Goal: Task Accomplishment & Management: Manage account settings

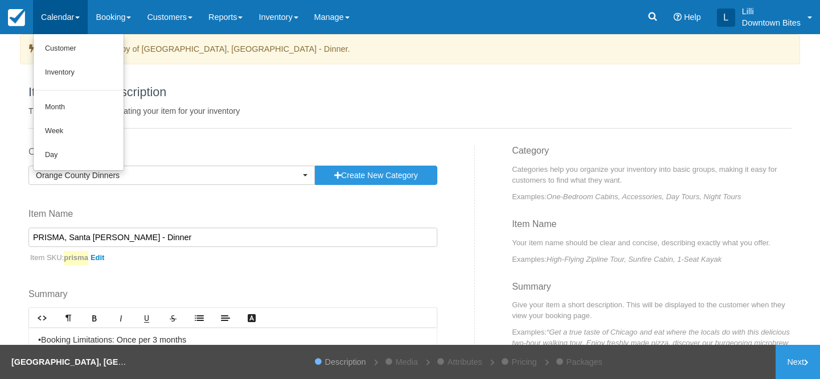
scroll to position [189, 0]
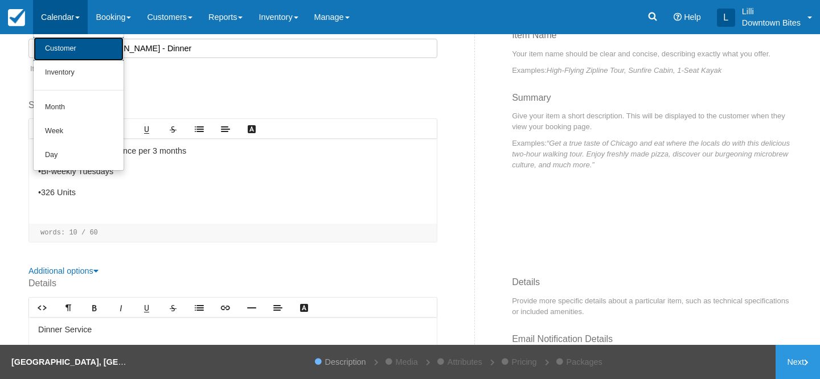
click at [68, 43] on link "Customer" at bounding box center [79, 49] width 90 height 24
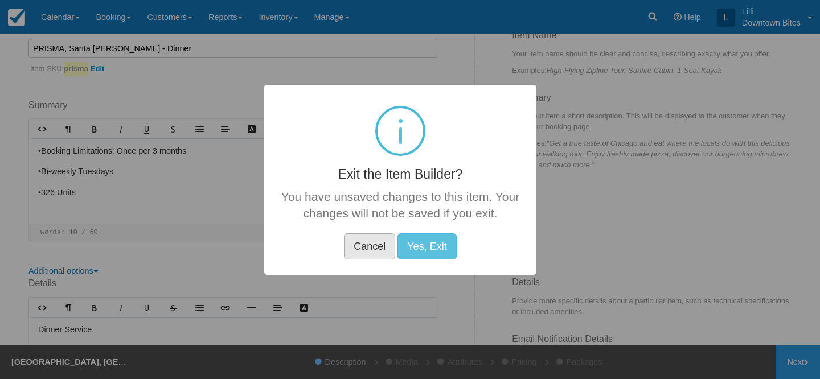
click at [371, 250] on button "Cancel" at bounding box center [369, 246] width 51 height 26
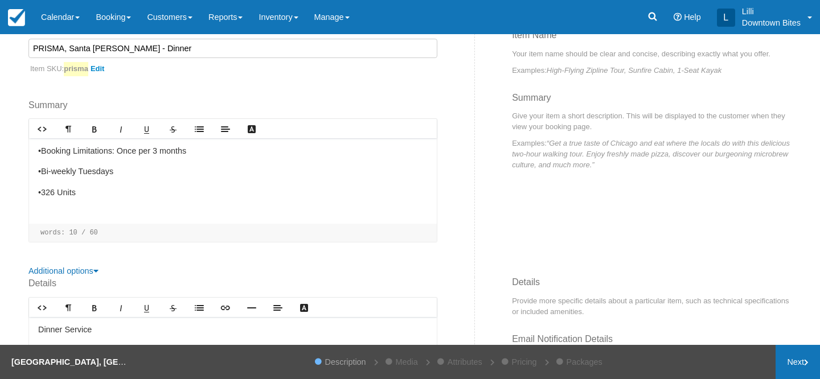
click at [793, 360] on link "Next" at bounding box center [797, 362] width 44 height 34
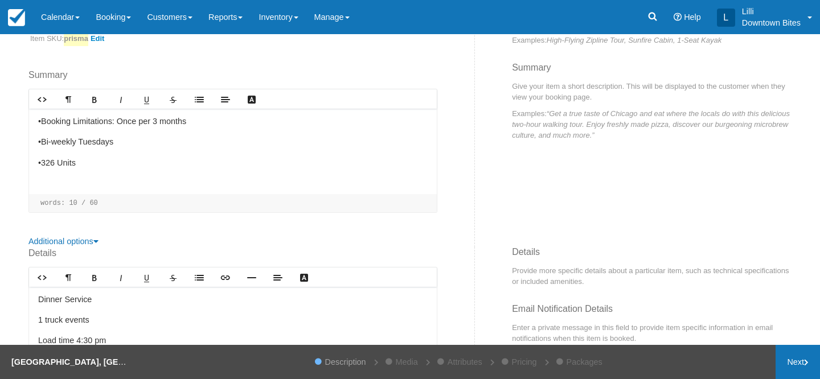
scroll to position [159, 0]
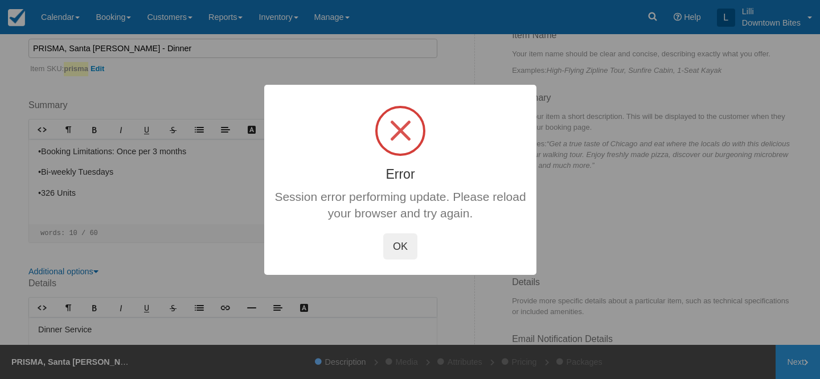
click at [405, 244] on button "OK" at bounding box center [400, 246] width 34 height 26
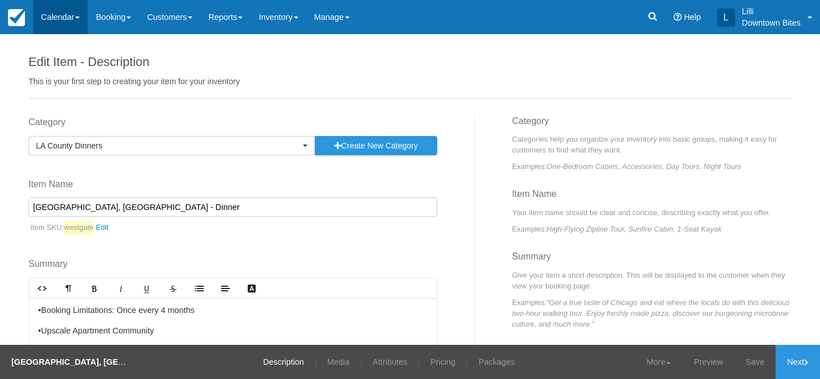
scroll to position [61, 0]
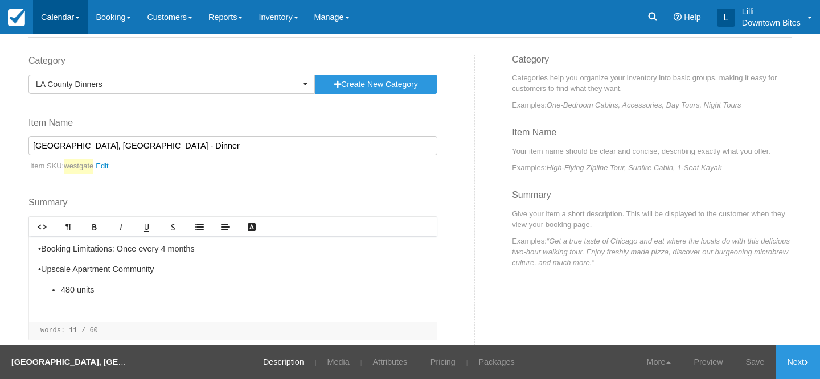
click at [54, 16] on link "Calendar" at bounding box center [60, 17] width 55 height 34
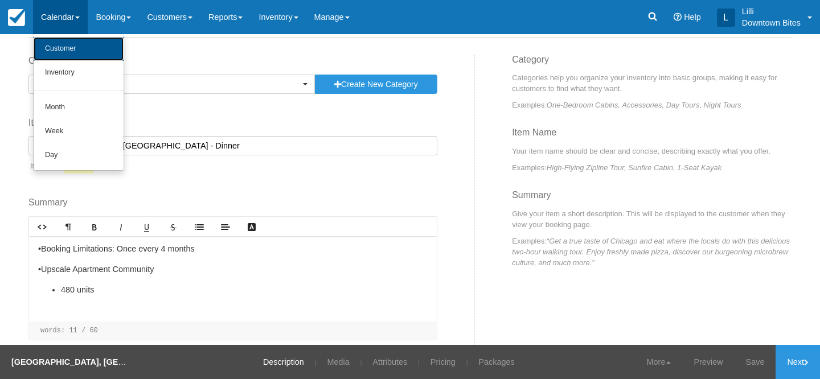
click at [64, 54] on link "Customer" at bounding box center [79, 49] width 90 height 24
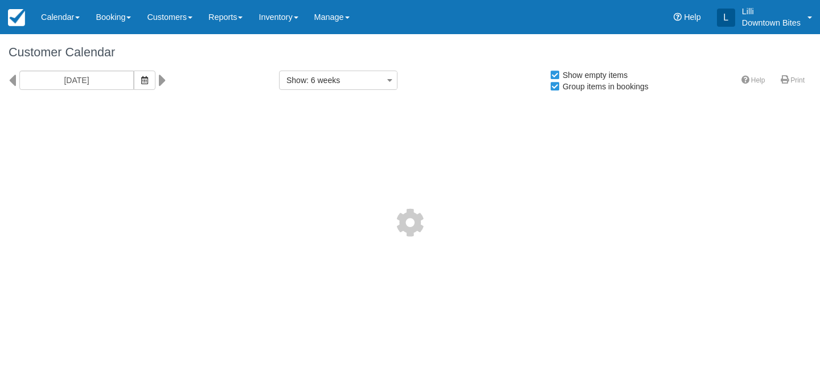
select select
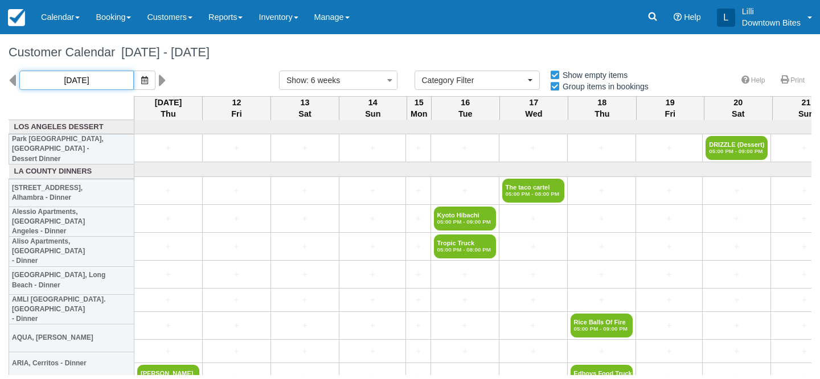
click at [83, 79] on input "09/11/25" at bounding box center [76, 80] width 114 height 19
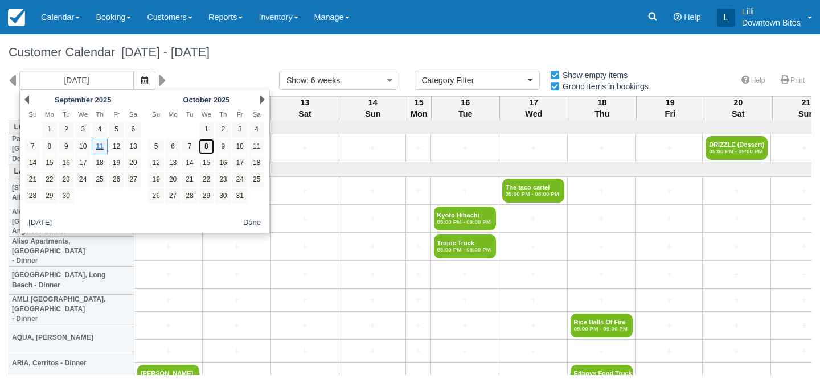
click at [208, 152] on link "8" at bounding box center [206, 146] width 15 height 15
type input "10/08/25"
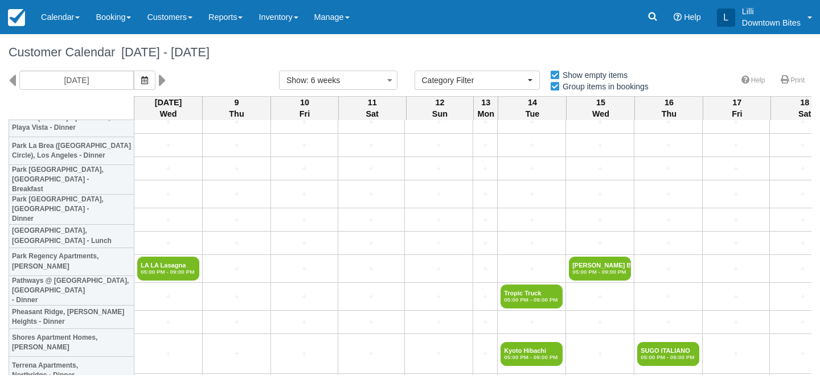
scroll to position [1336, 0]
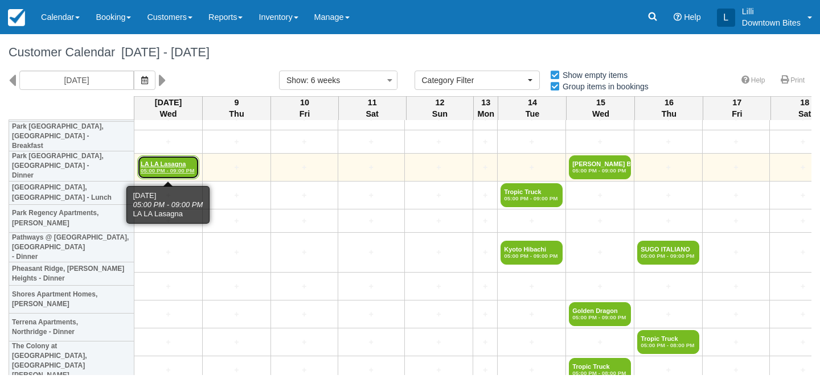
click at [158, 167] on link "LA LA Lasagna 05:00 PM - 09:00 PM" at bounding box center [168, 167] width 62 height 24
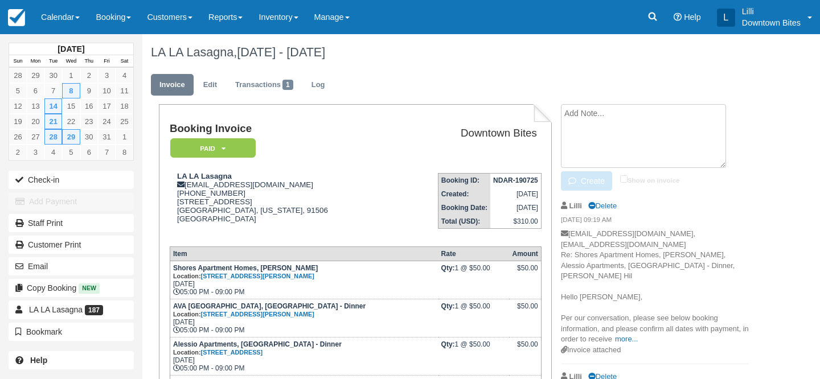
click at [662, 111] on textarea at bounding box center [643, 136] width 165 height 64
paste textarea "Re: Downtown Bites Booking Receipt/Load Instructions For [DATE] - [DATE] (NDAR-…"
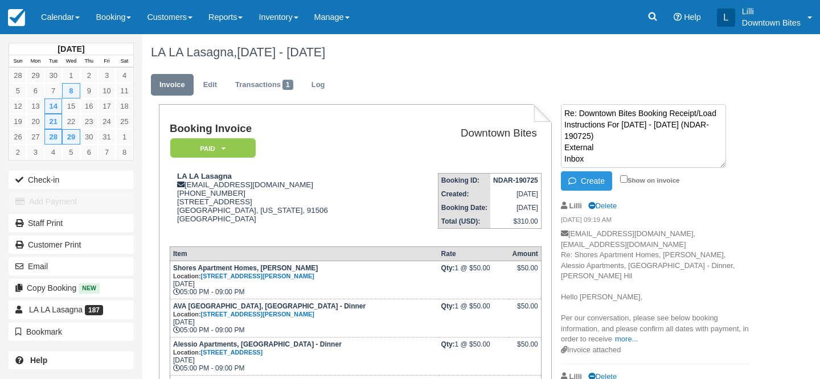
scroll to position [326, 0]
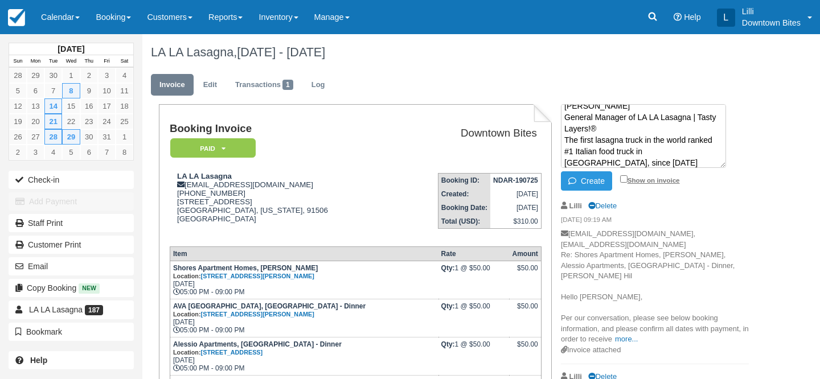
type textarea "Re: Downtown Bites Booking Receipt/Load Instructions For [DATE] - [DATE] (NDAR-…"
click at [623, 179] on input "Show on invoice" at bounding box center [623, 178] width 7 height 7
checkbox input "true"
click at [587, 183] on button "Create" at bounding box center [586, 180] width 51 height 19
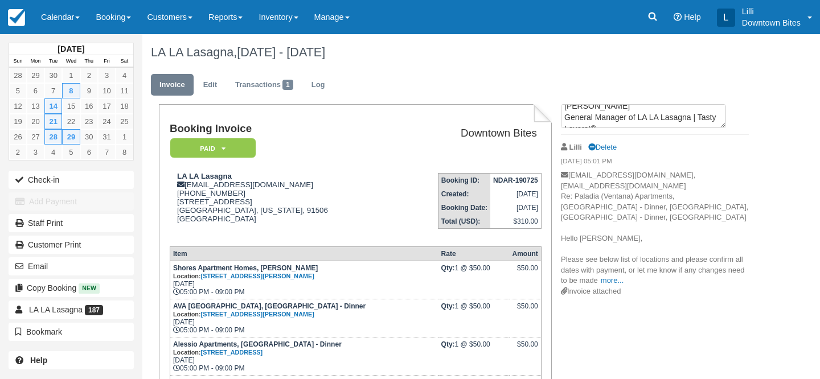
scroll to position [0, 0]
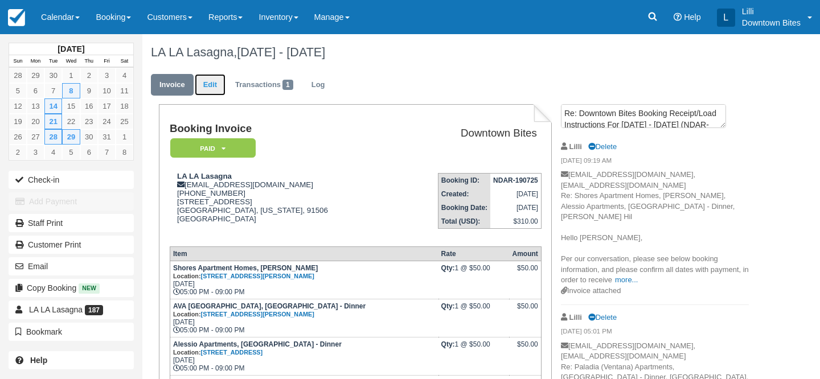
click at [211, 81] on link "Edit" at bounding box center [210, 85] width 31 height 22
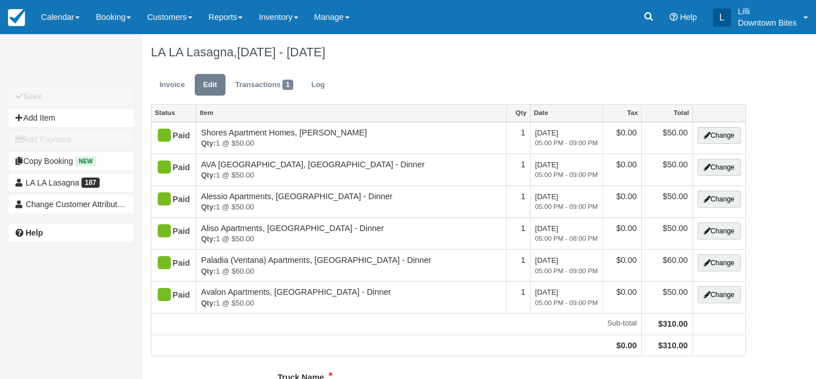
type input "[PHONE_NUMBER]"
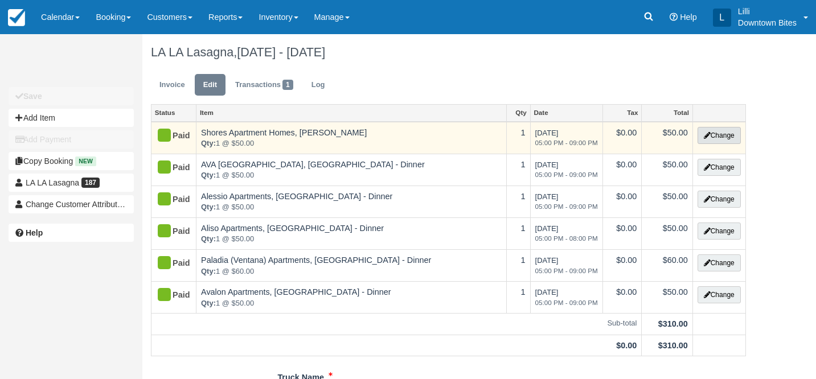
click at [721, 144] on button "Change" at bounding box center [718, 135] width 43 height 17
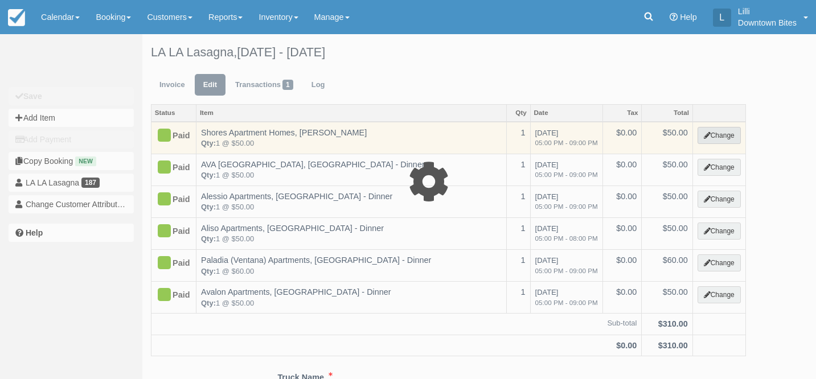
select select "2"
type input "50.00"
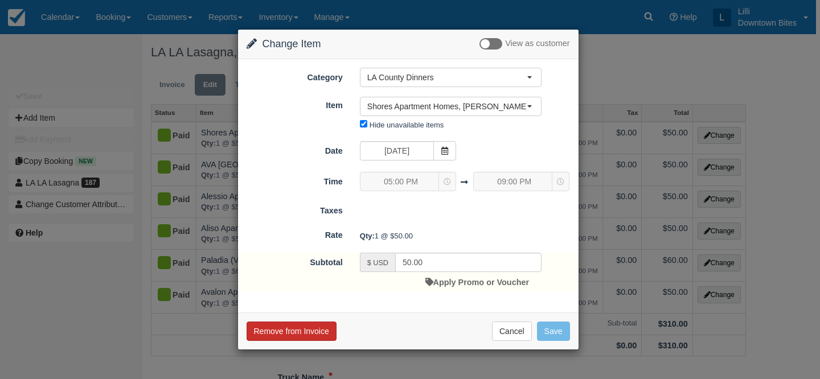
click at [296, 332] on button "Remove from Invoice" at bounding box center [292, 331] width 90 height 19
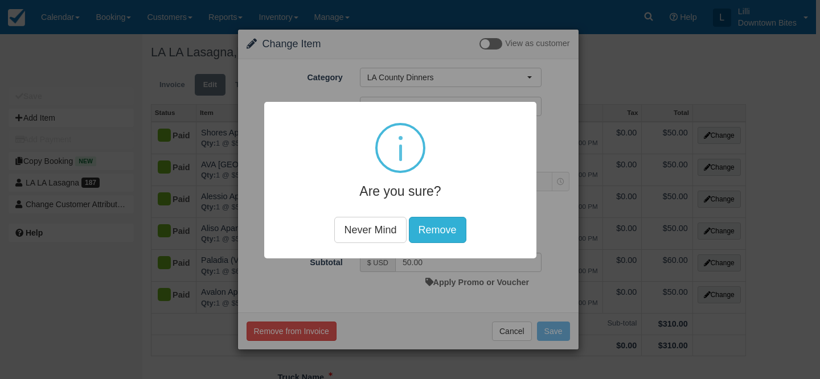
click at [449, 222] on button "Remove" at bounding box center [437, 230] width 57 height 26
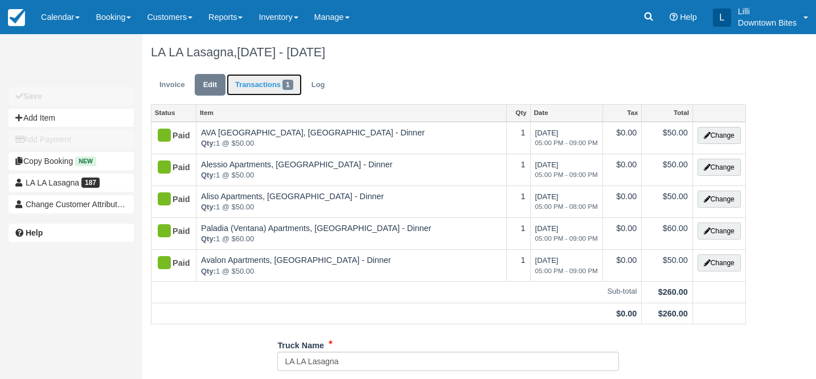
click at [246, 88] on link "Transactions 1" at bounding box center [264, 85] width 75 height 22
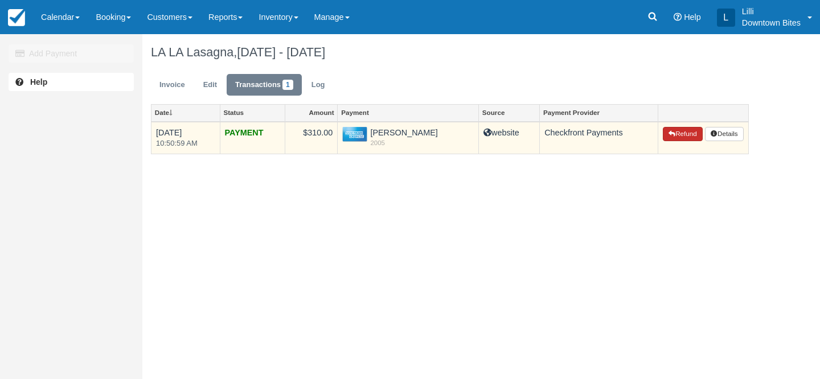
click at [685, 137] on button "Refund" at bounding box center [683, 134] width 40 height 15
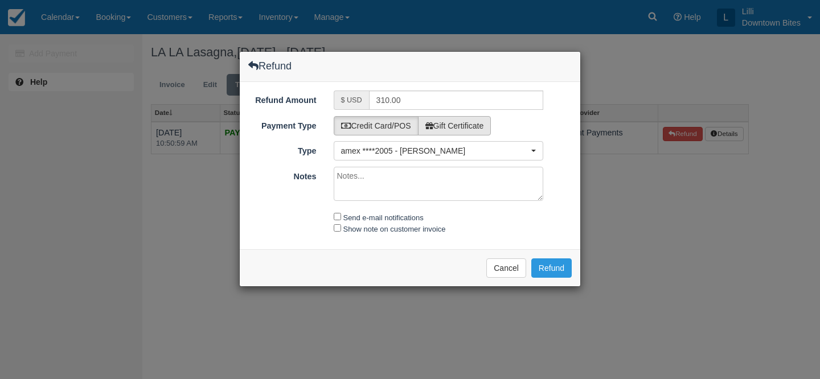
click at [467, 124] on label "Gift Certificate" at bounding box center [454, 125] width 73 height 19
radio input "true"
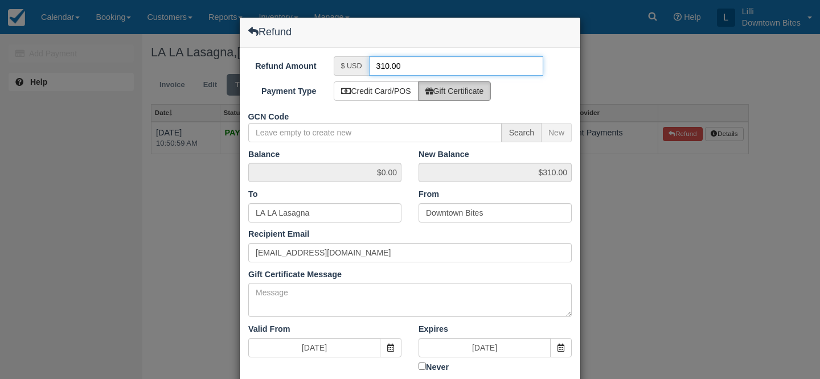
click at [384, 66] on input "310.00" at bounding box center [456, 65] width 175 height 19
type input "50.00"
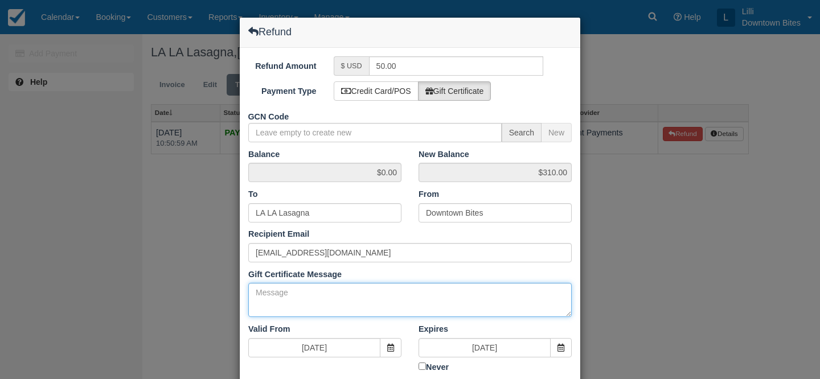
click at [317, 302] on textarea "Gift Certificate Message" at bounding box center [409, 300] width 323 height 34
paste textarea "Re: Downtown Bites Booking Receipt/Load Instructions For Wed Oct 8 2025 - Wed N…"
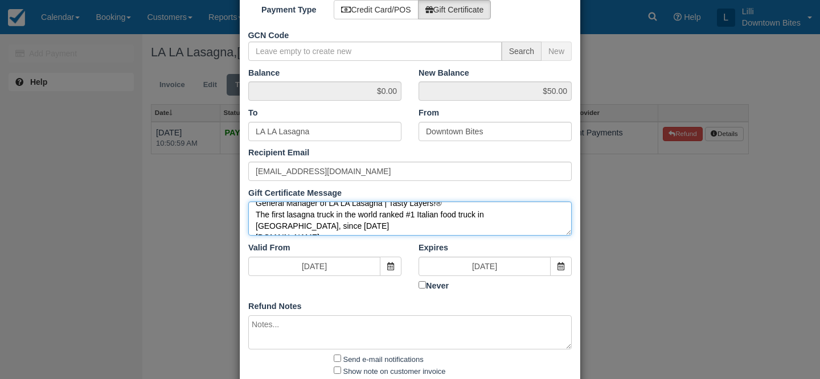
scroll to position [120, 0]
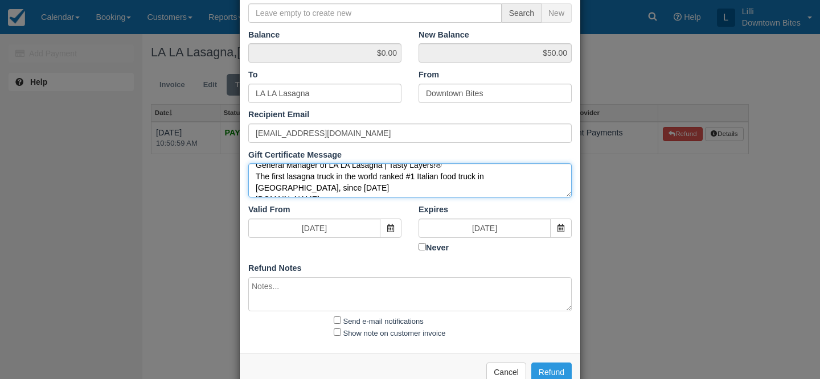
type textarea "Re: Downtown Bites Booking Receipt/Load Instructions For Wed Oct 8 2025 - Wed N…"
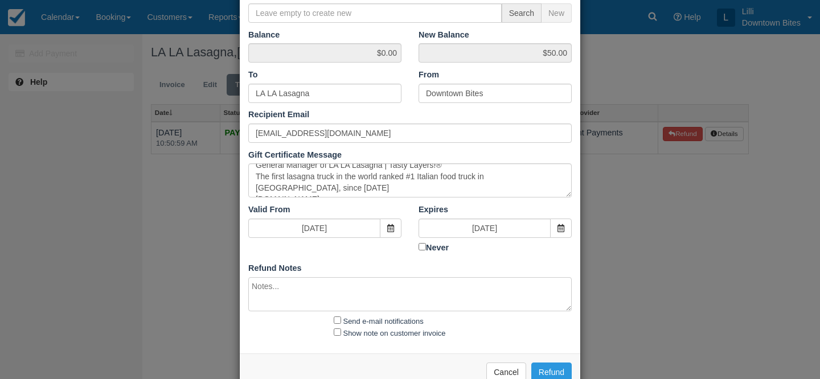
click at [287, 305] on textarea at bounding box center [409, 294] width 323 height 34
paste textarea "Re: Downtown Bites Booking Receipt/Load Instructions For Wed Oct 8 2025 - Wed N…"
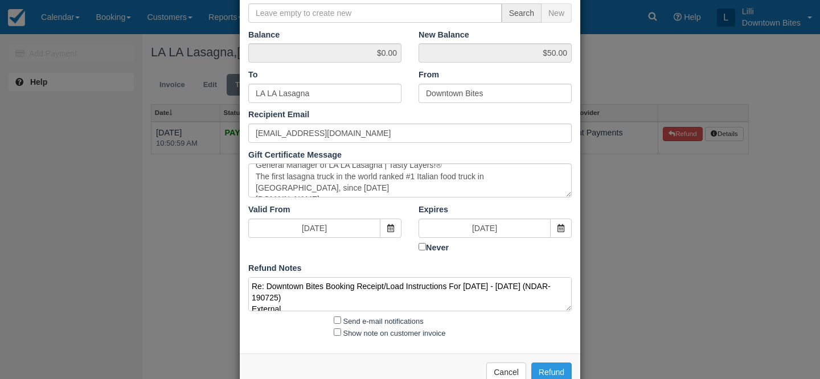
scroll to position [287, 0]
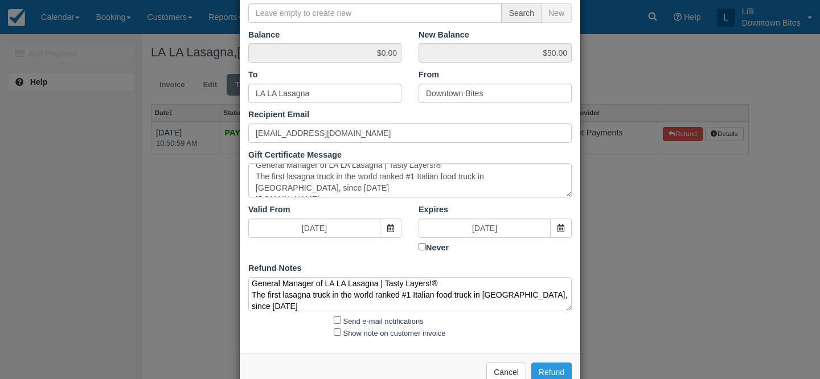
type textarea "Re: Downtown Bites Booking Receipt/Load Instructions For Wed Oct 8 2025 - Wed N…"
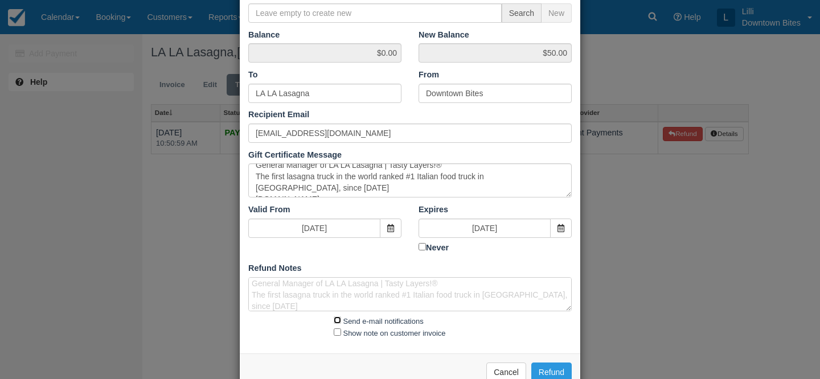
click at [336, 321] on input "Send e-mail notifications" at bounding box center [337, 320] width 7 height 7
checkbox input "true"
click at [336, 335] on div "Show note on customer invoice" at bounding box center [438, 333] width 227 height 12
click at [336, 332] on input "Show note on customer invoice" at bounding box center [337, 331] width 7 height 7
checkbox input "true"
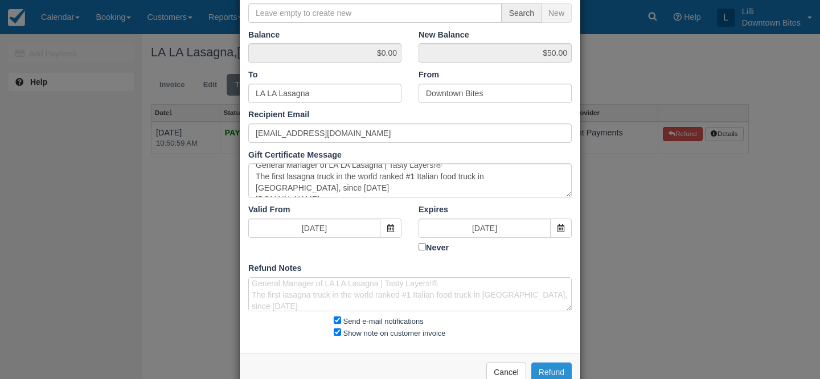
click at [557, 370] on button "Refund" at bounding box center [551, 372] width 40 height 19
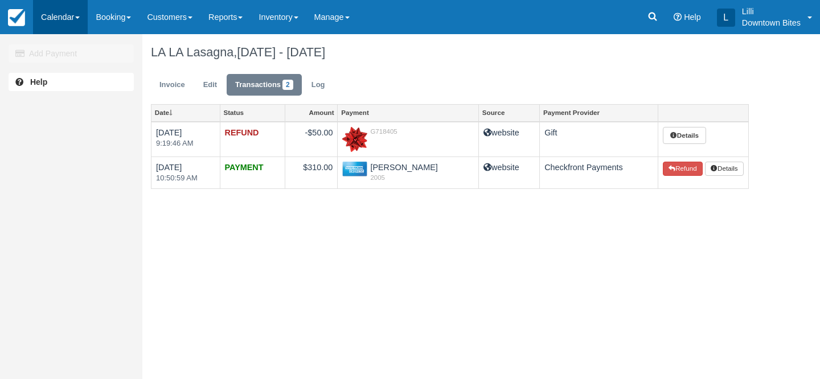
click at [54, 21] on link "Calendar" at bounding box center [60, 17] width 55 height 34
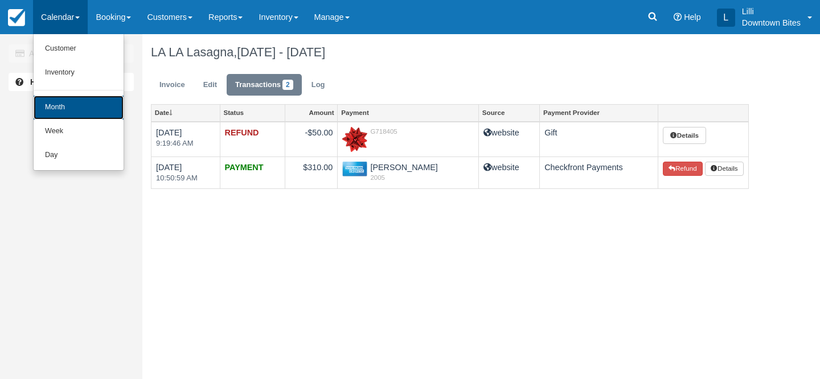
click at [65, 103] on link "Month" at bounding box center [79, 108] width 90 height 24
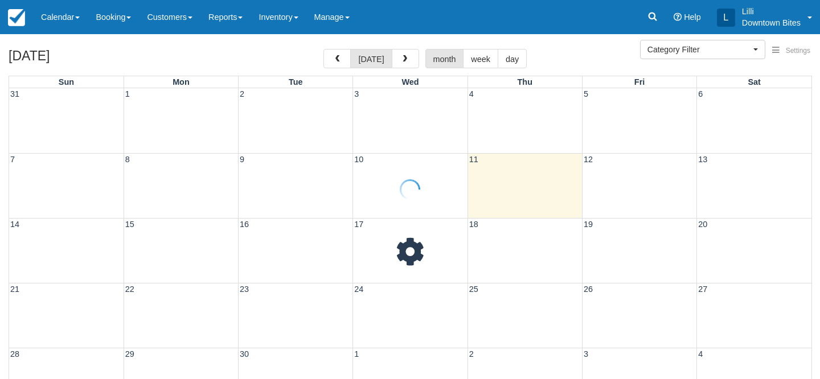
select select
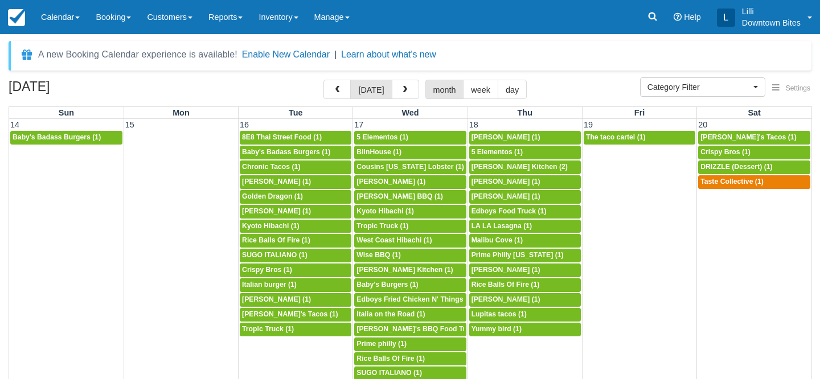
scroll to position [425, 0]
click at [741, 185] on span "Taste Collective (1)" at bounding box center [731, 182] width 63 height 8
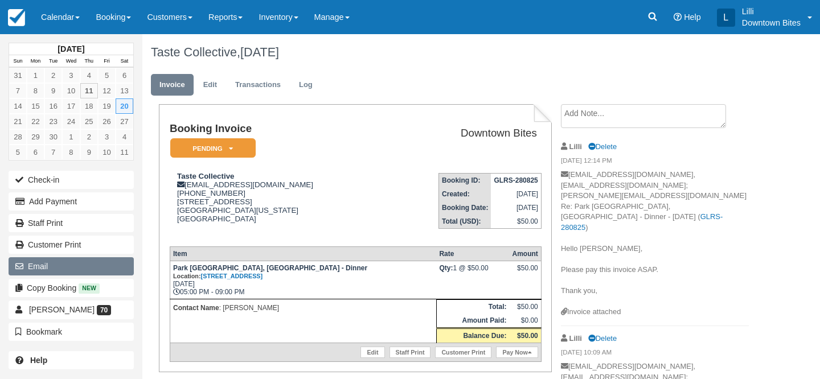
click at [74, 266] on button "Email" at bounding box center [71, 266] width 125 height 18
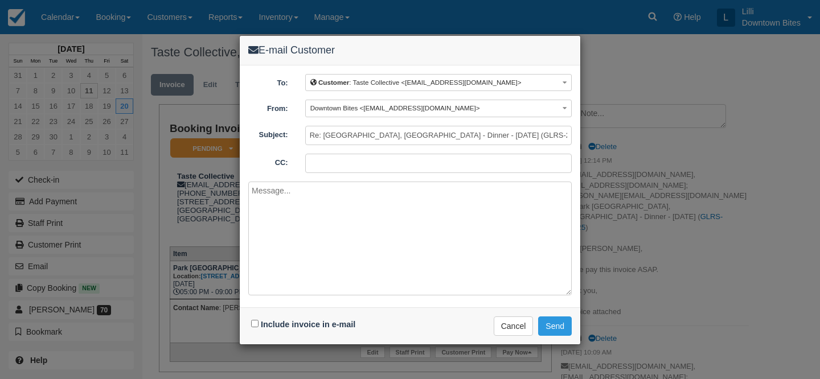
click at [350, 160] on input "CC:" at bounding box center [438, 163] width 266 height 19
type input "lilli@downtownbites.com; chris@chefchristzorin.com"
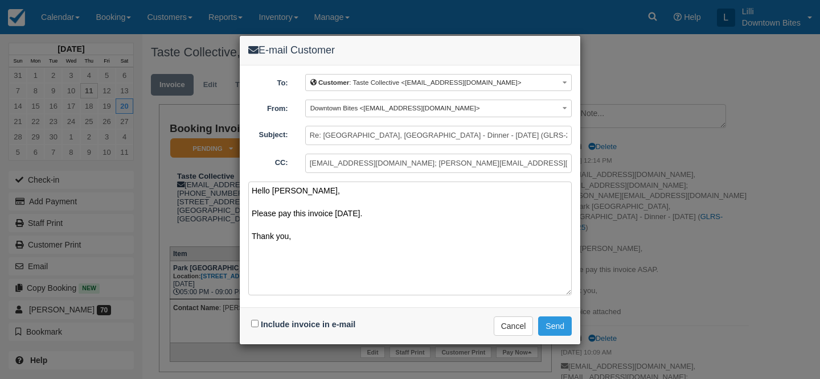
type textarea "Hello Chris, Please pay this invoice today. Thank you,"
click at [311, 136] on input "Re: Park La Brea, Los Angeles - Dinner - Sat Sep 20, 2025 (GLRS-280825)" at bounding box center [438, 135] width 266 height 19
type input "URGENT >>> Re: Park La Brea, Los Angeles - Dinner - Sat Sep 20, 2025 (GLRS-2808…"
click at [254, 321] on input "Include invoice in e-mail" at bounding box center [254, 323] width 7 height 7
checkbox input "true"
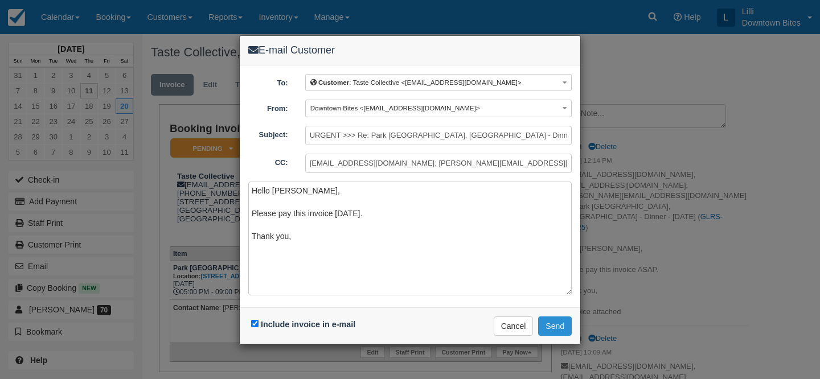
click at [560, 321] on button "Send" at bounding box center [555, 326] width 34 height 19
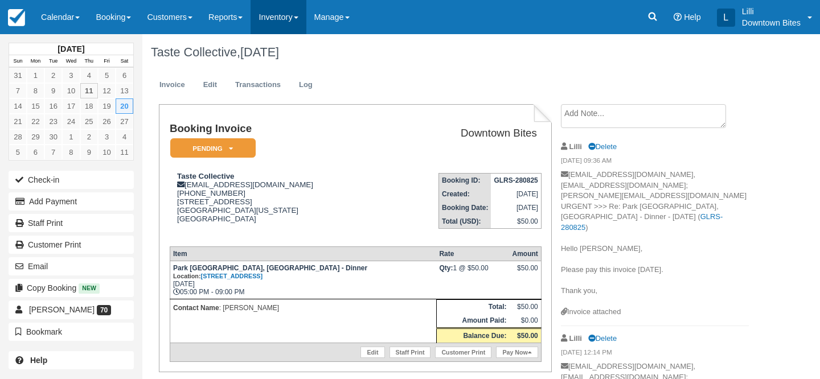
click at [285, 20] on link "Inventory" at bounding box center [277, 17] width 55 height 34
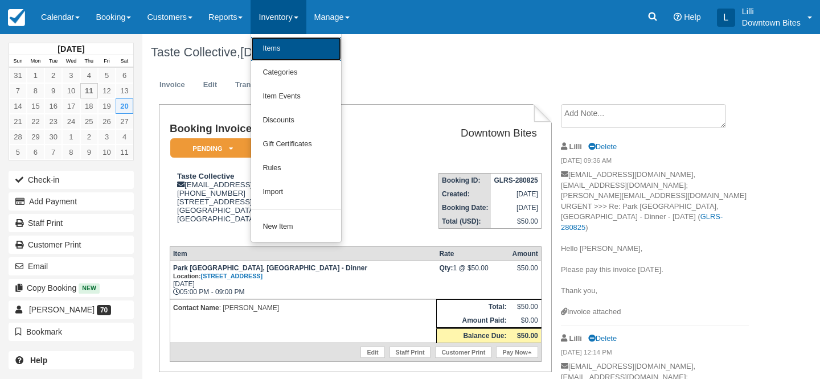
click at [288, 48] on link "Items" at bounding box center [296, 49] width 90 height 24
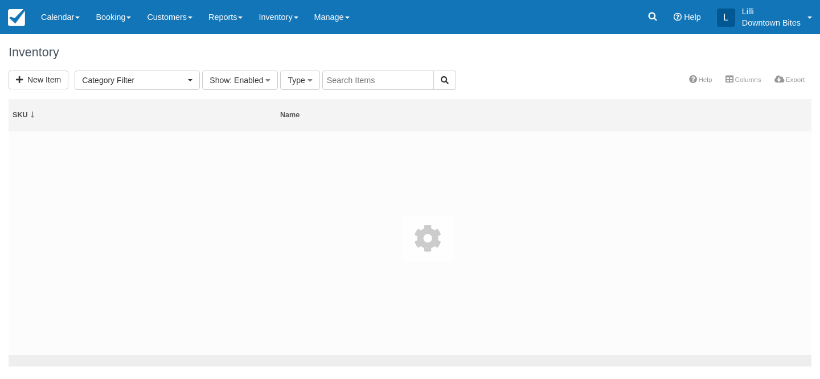
select select
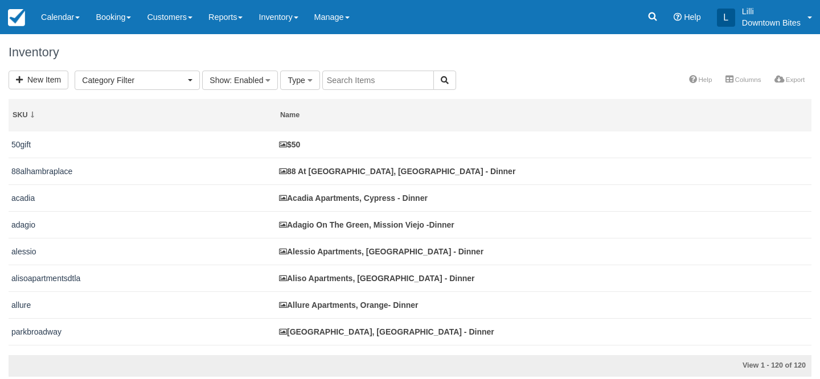
click at [358, 85] on input "text" at bounding box center [378, 80] width 112 height 19
type input "evolve"
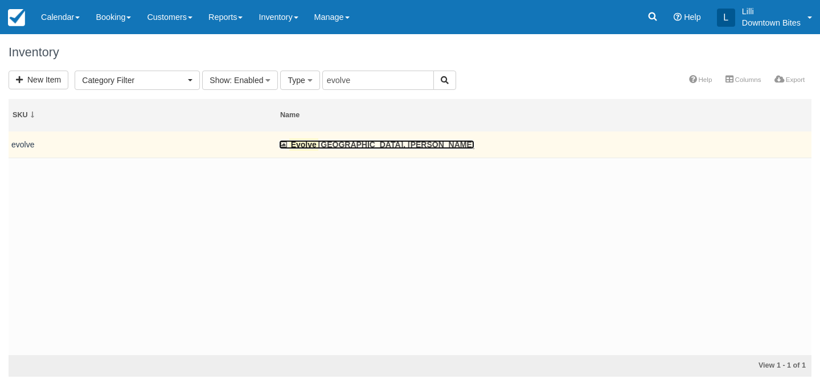
click at [337, 144] on link "Evolve South Bay, Carson - Dinner" at bounding box center [376, 144] width 195 height 9
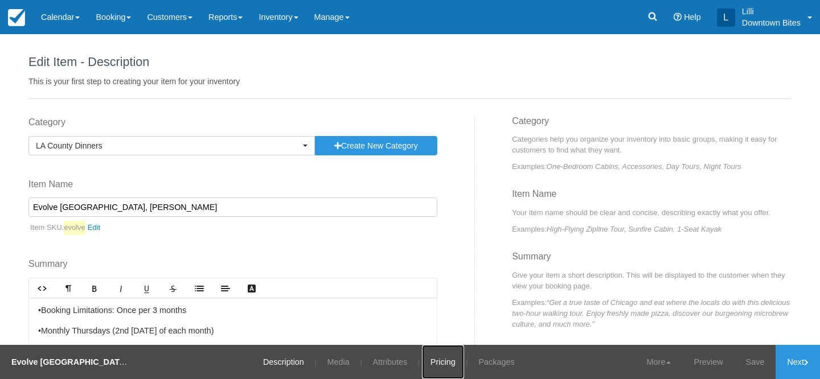
click at [445, 357] on link "Pricing" at bounding box center [443, 362] width 42 height 34
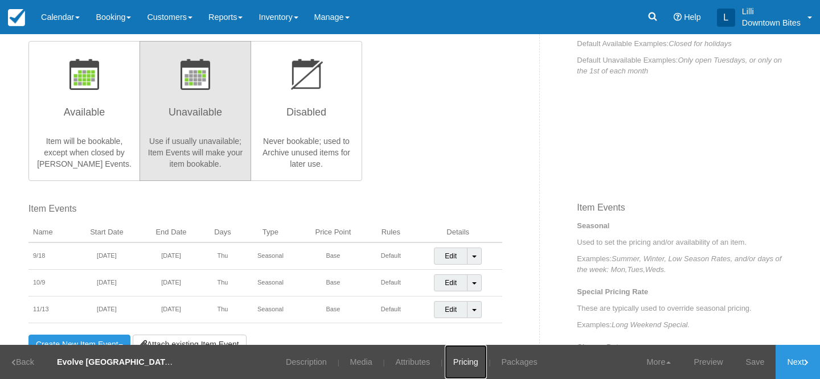
scroll to position [291, 0]
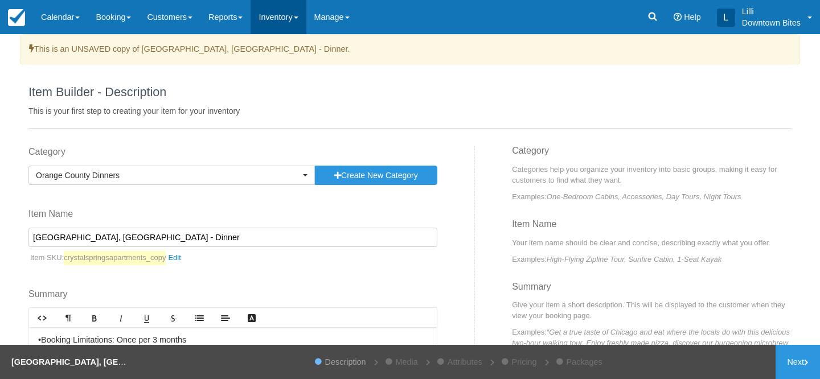
click at [280, 16] on link "Inventory" at bounding box center [277, 17] width 55 height 34
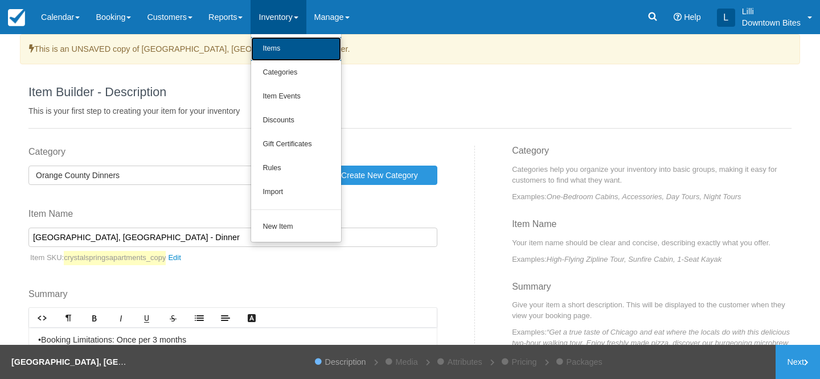
click at [277, 47] on link "Items" at bounding box center [296, 49] width 90 height 24
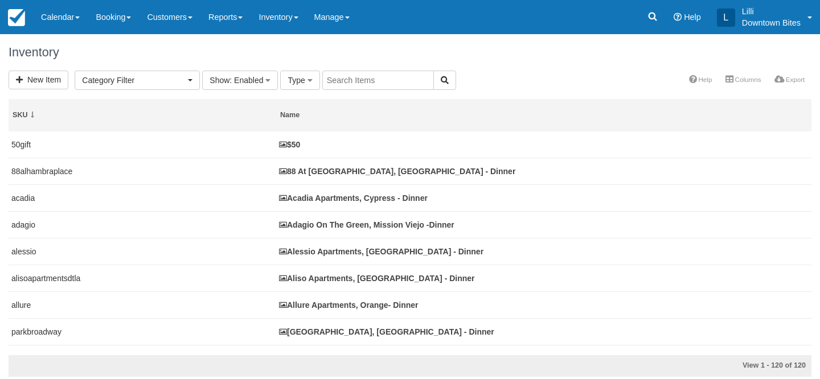
select select
click at [339, 81] on input "text" at bounding box center [378, 80] width 112 height 19
type input "crysta"
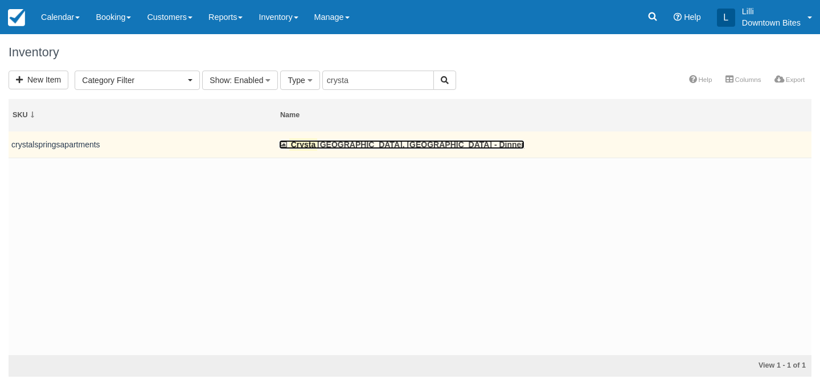
click at [362, 145] on link "Crysta [GEOGRAPHIC_DATA], [GEOGRAPHIC_DATA] - Dinner" at bounding box center [401, 144] width 245 height 9
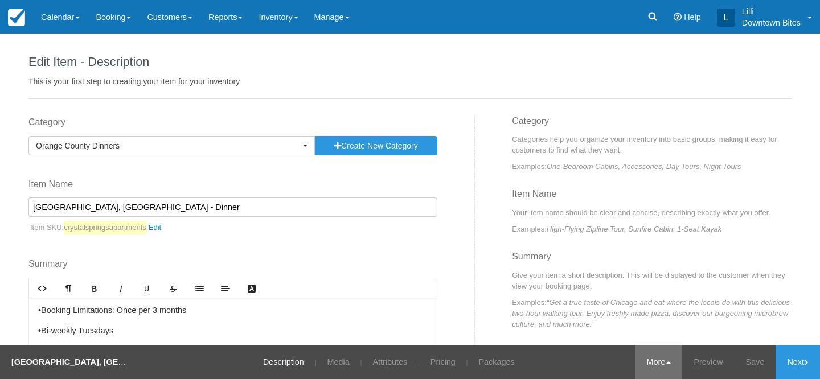
click at [647, 354] on link "More" at bounding box center [658, 362] width 47 height 34
click at [630, 303] on link "Copy" at bounding box center [637, 306] width 90 height 24
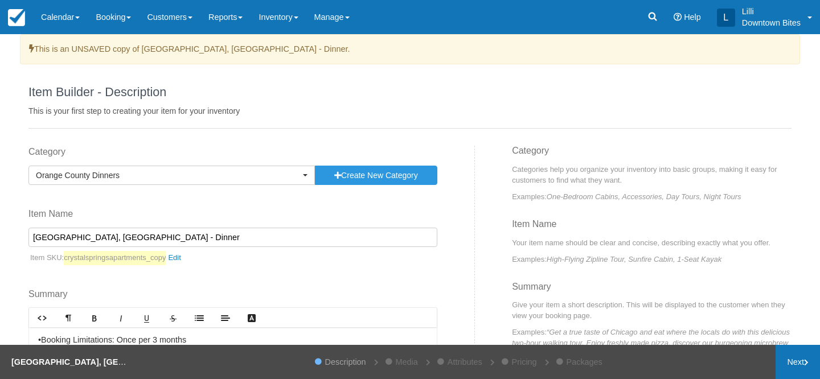
click at [798, 367] on link "Next" at bounding box center [797, 362] width 44 height 34
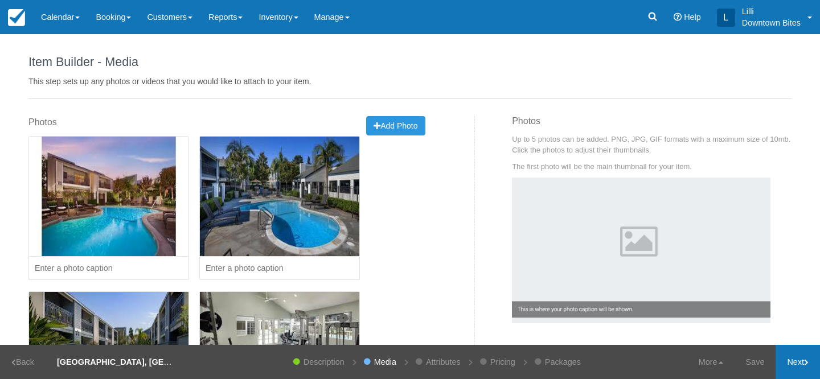
click at [798, 367] on link "Next" at bounding box center [797, 362] width 44 height 34
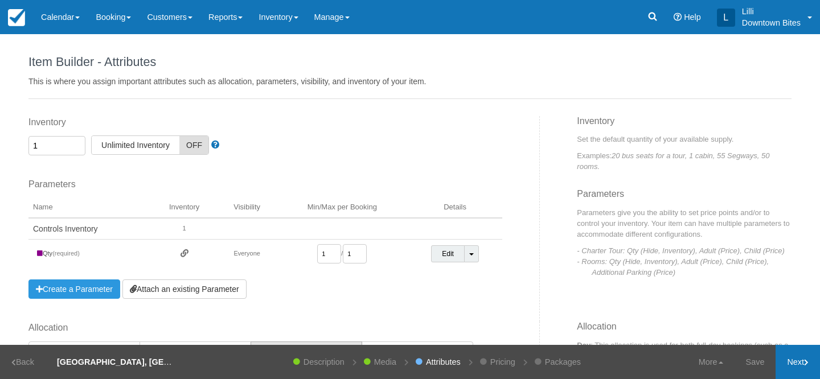
click at [787, 359] on link "Next" at bounding box center [797, 362] width 44 height 34
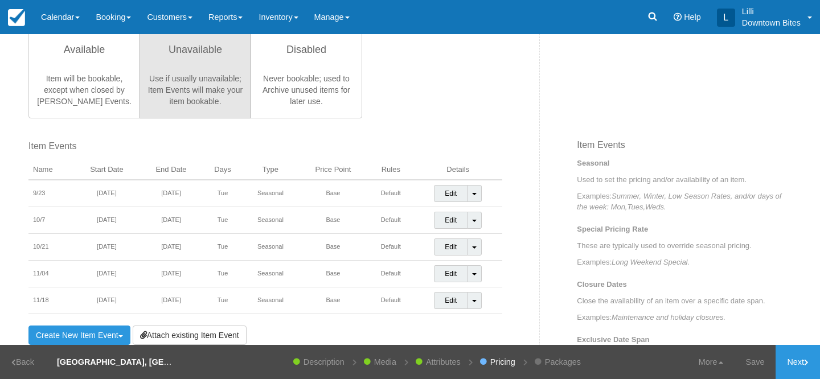
scroll to position [326, 0]
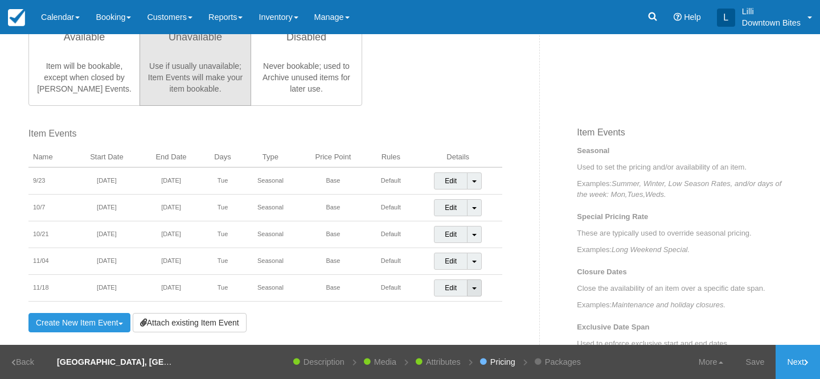
click at [475, 289] on span at bounding box center [474, 288] width 5 height 2
click at [449, 311] on link "Detach Event" at bounding box center [466, 311] width 64 height 27
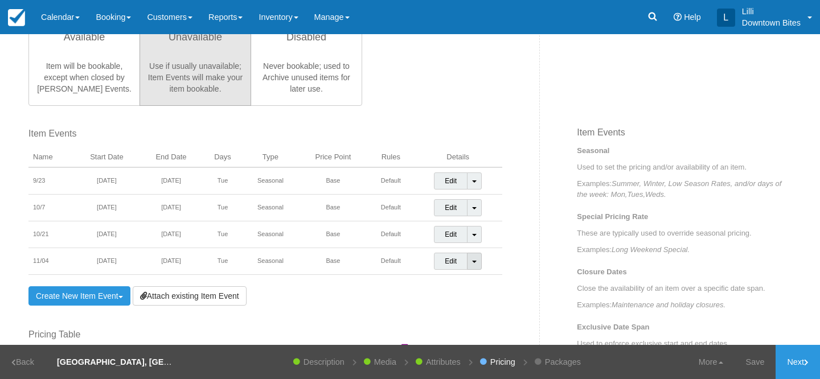
click at [474, 264] on link "Toggle Dropdown" at bounding box center [474, 261] width 15 height 17
click at [443, 279] on link "Detach Event" at bounding box center [466, 285] width 64 height 27
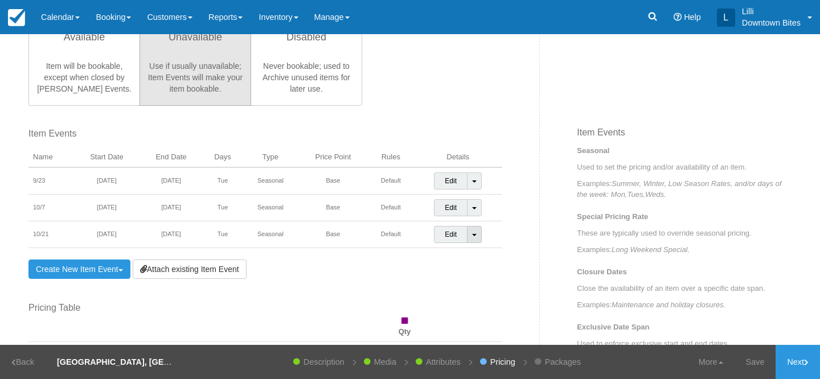
click at [476, 233] on link "Toggle Dropdown" at bounding box center [474, 234] width 15 height 17
click at [446, 262] on link "Detach Event" at bounding box center [466, 258] width 64 height 27
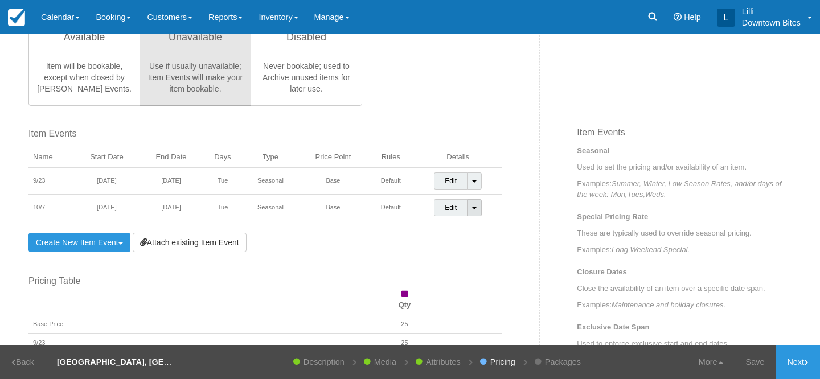
click at [474, 206] on link "Toggle Dropdown" at bounding box center [474, 207] width 15 height 17
click at [461, 228] on link "Detach Event" at bounding box center [466, 231] width 64 height 27
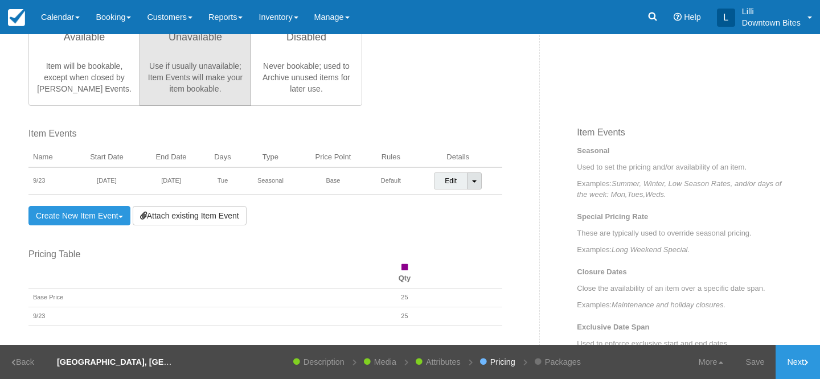
click at [476, 183] on link "Toggle Dropdown" at bounding box center [474, 180] width 15 height 17
click at [458, 213] on link "Detach Event" at bounding box center [466, 204] width 64 height 27
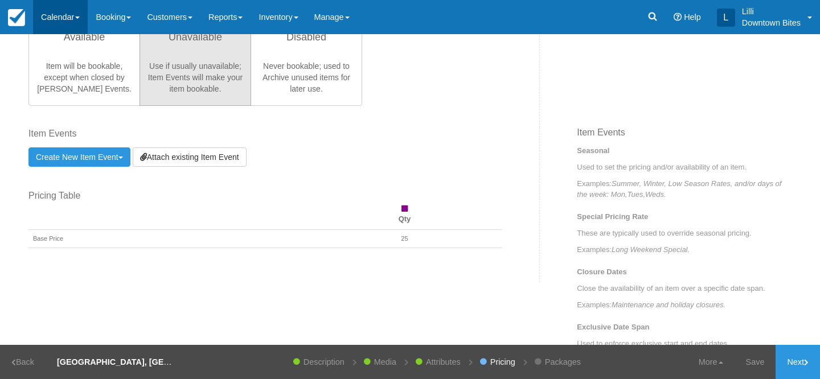
click at [57, 19] on link "Calendar" at bounding box center [60, 17] width 55 height 34
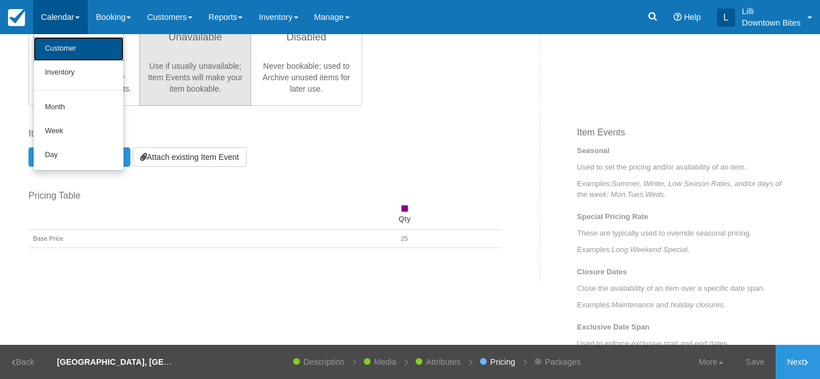
click at [60, 49] on link "Customer" at bounding box center [79, 49] width 90 height 24
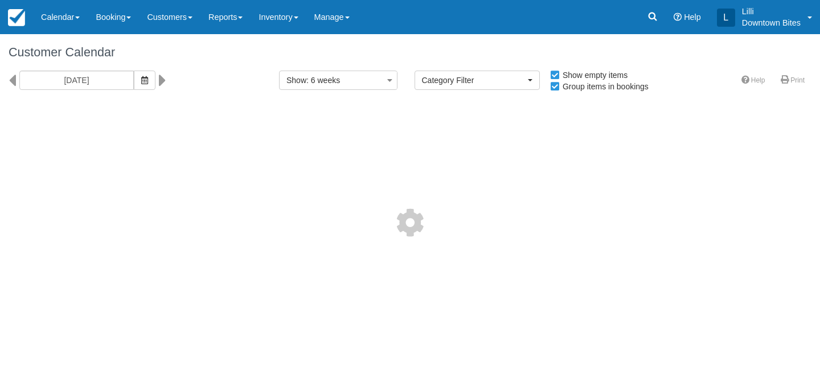
select select
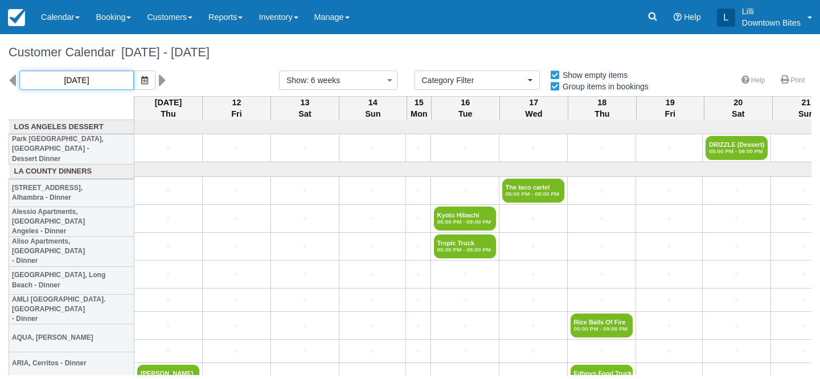
click at [88, 77] on input "09/11/25" at bounding box center [76, 80] width 114 height 19
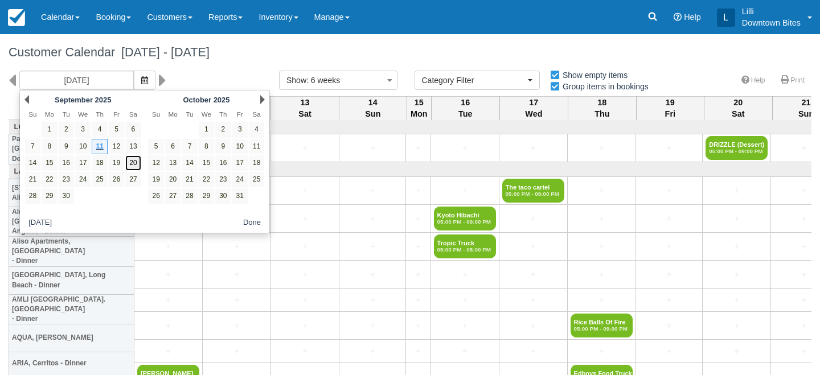
click at [133, 162] on link "20" at bounding box center [132, 162] width 15 height 15
type input "09/20/25"
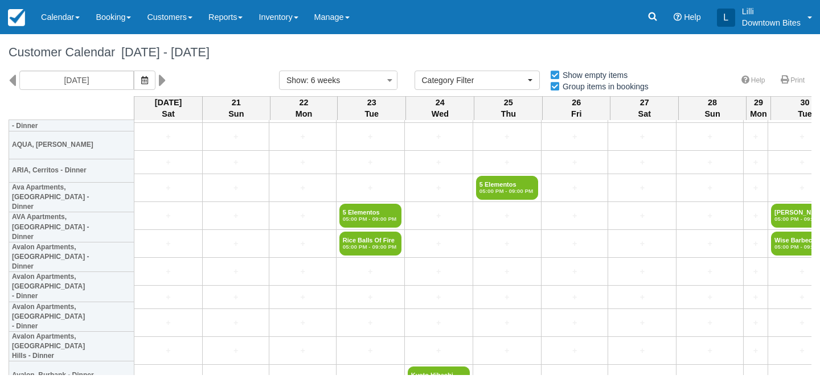
scroll to position [194, 0]
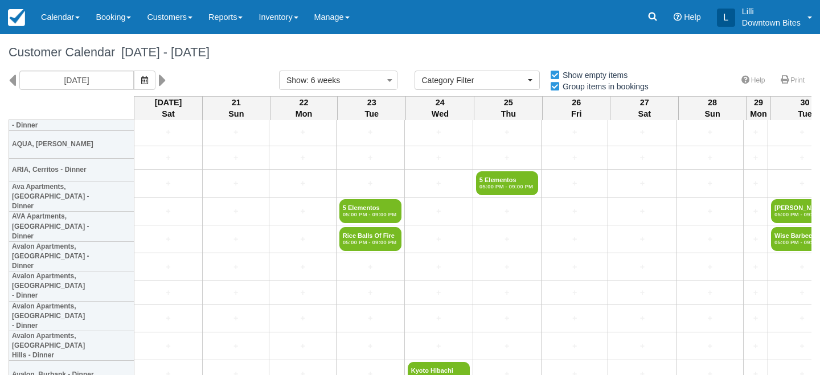
click at [402, 44] on div "Customer Calendar September 20 - November 01 2025" at bounding box center [410, 52] width 820 height 36
click at [392, 51] on h1 "Customer Calendar September 20 - November 01 2025" at bounding box center [410, 53] width 803 height 14
click at [383, 42] on div "Customer Calendar September 20 - November 01 2025" at bounding box center [410, 52] width 820 height 36
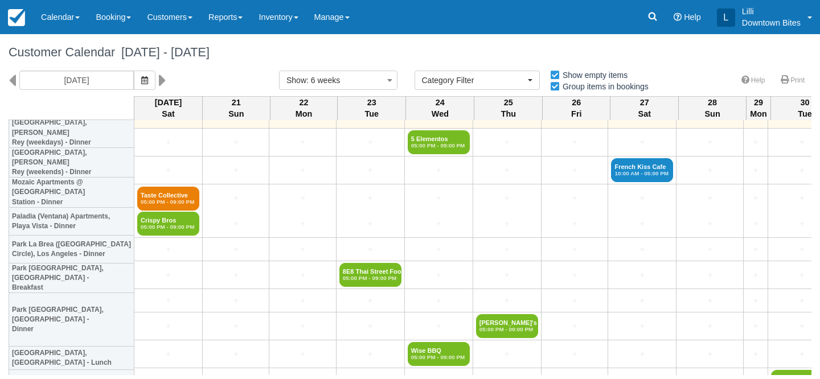
scroll to position [1194, 0]
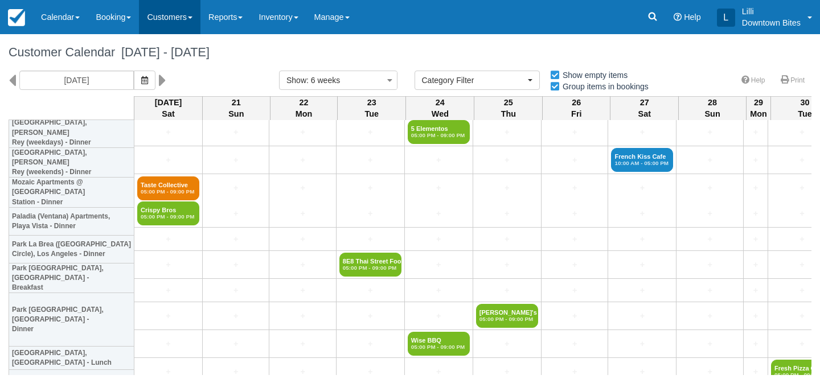
click at [184, 15] on link "Customers" at bounding box center [169, 17] width 61 height 34
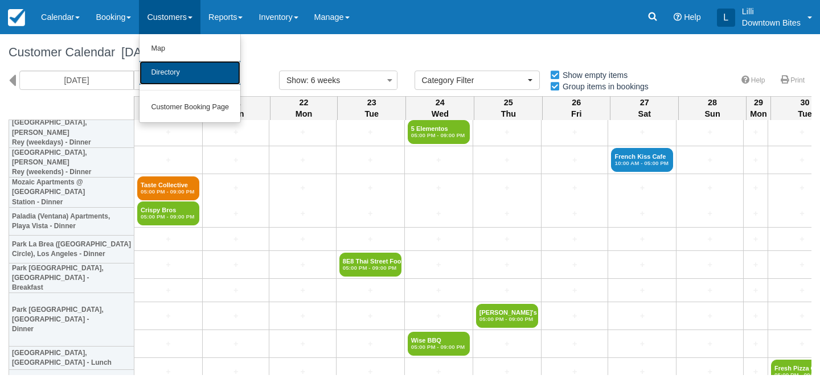
click at [190, 77] on link "Directory" at bounding box center [189, 73] width 101 height 24
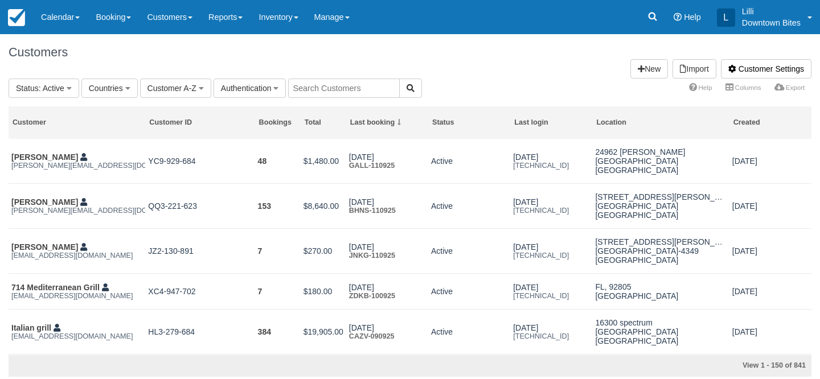
click at [316, 91] on input "text" at bounding box center [344, 88] width 112 height 19
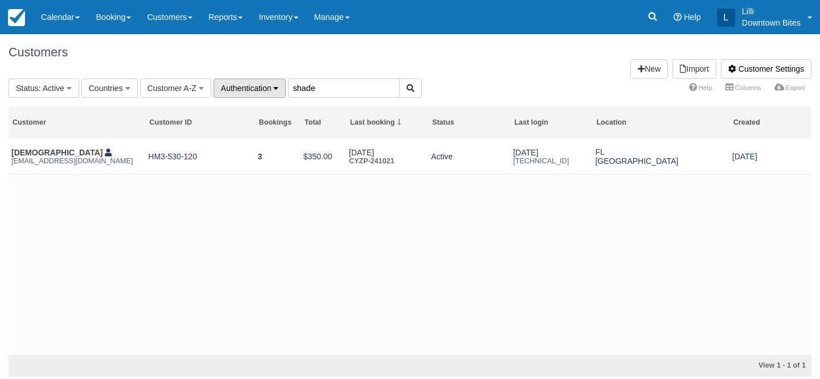
drag, startPoint x: 324, startPoint y: 88, endPoint x: 224, endPoint y: 89, distance: 100.2
click at [228, 88] on fieldset "Status : Active All Active Archived Blocked Countries All United States (542) […" at bounding box center [215, 88] width 413 height 19
type input "reality"
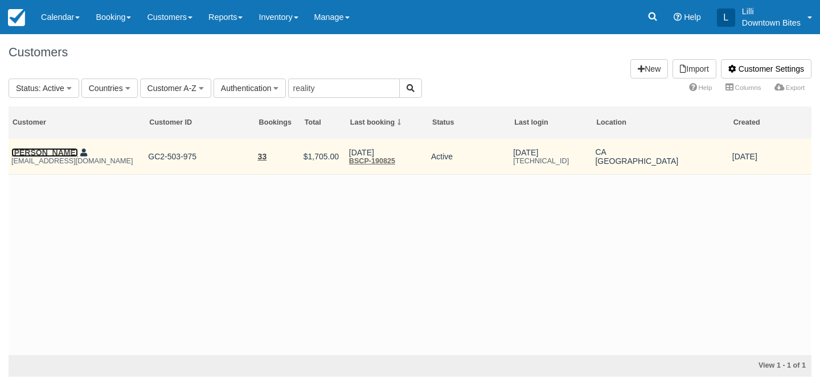
click at [42, 153] on link "[PERSON_NAME]" at bounding box center [44, 152] width 67 height 9
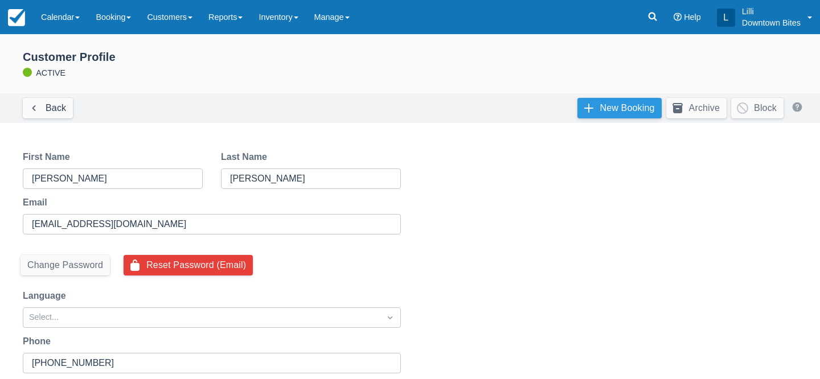
click at [634, 108] on link "New Booking" at bounding box center [619, 108] width 84 height 20
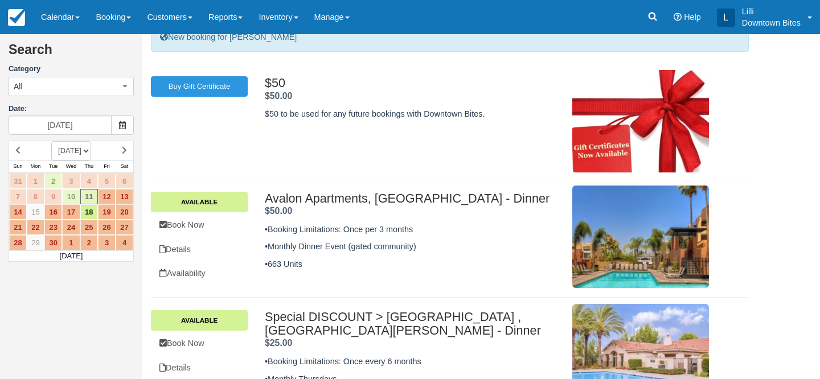
scroll to position [50, 0]
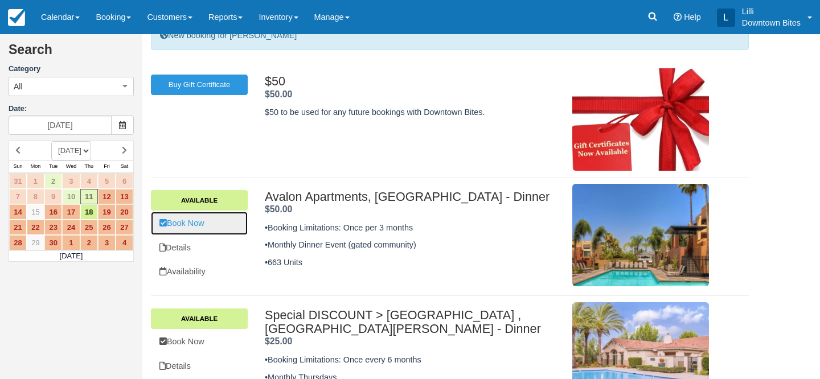
click at [196, 222] on link "Book Now" at bounding box center [199, 223] width 97 height 23
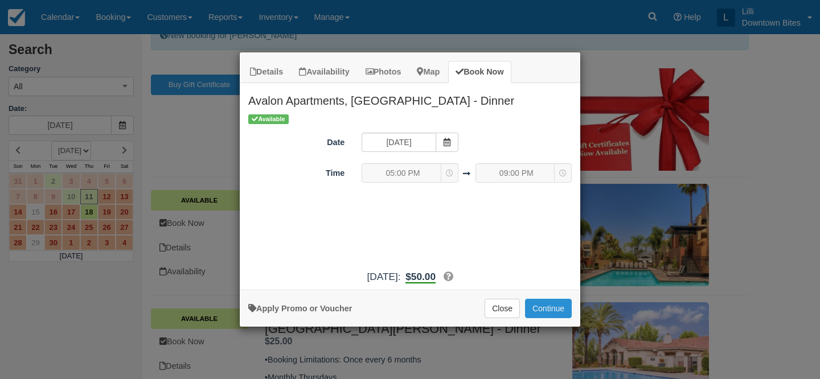
click at [552, 313] on button "Continue" at bounding box center [548, 308] width 47 height 19
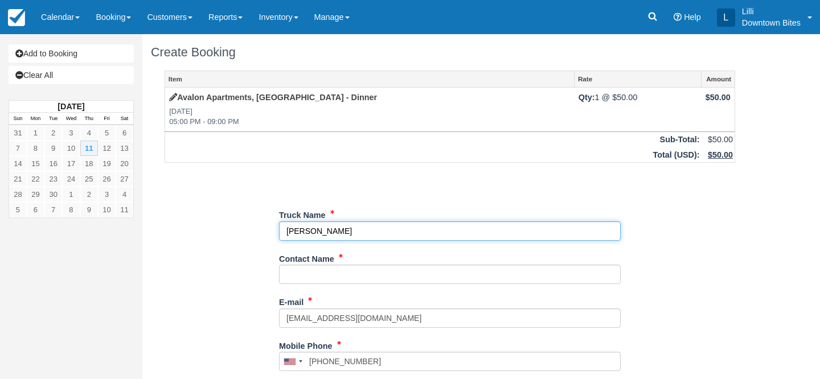
drag, startPoint x: 363, startPoint y: 235, endPoint x: 245, endPoint y: 233, distance: 118.4
click at [245, 233] on div "Item Rate Amount [GEOGRAPHIC_DATA], [GEOGRAPHIC_DATA] - Dinner [DATE] 05:00 PM …" at bounding box center [450, 362] width 598 height 582
type input "Reality Eatzz"
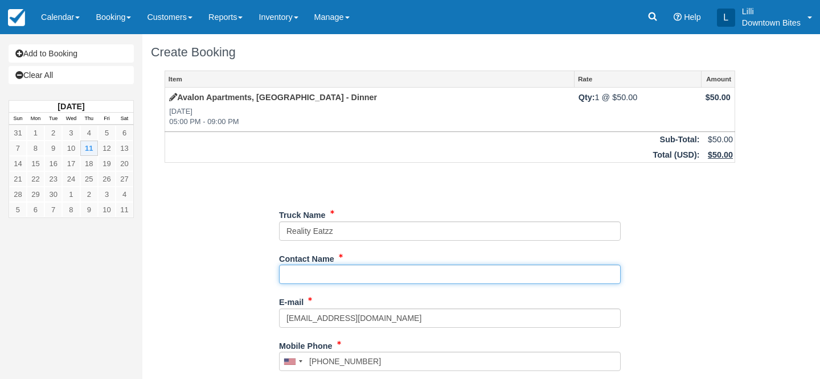
paste input "[PERSON_NAME]"
type input "[PERSON_NAME]"
type input "[PHONE_NUMBER]"
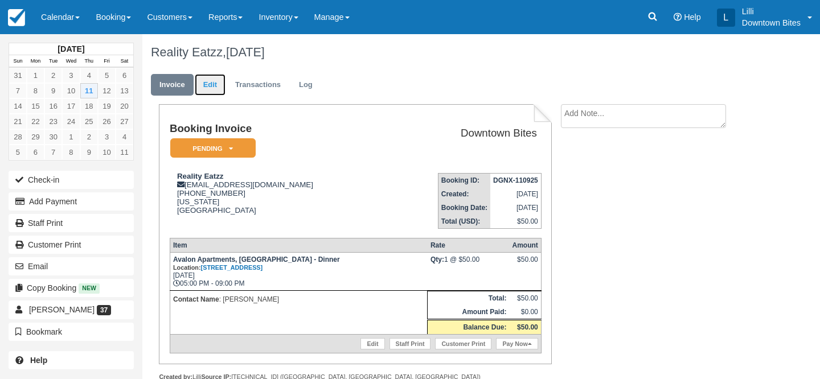
click at [204, 83] on link "Edit" at bounding box center [210, 85] width 31 height 22
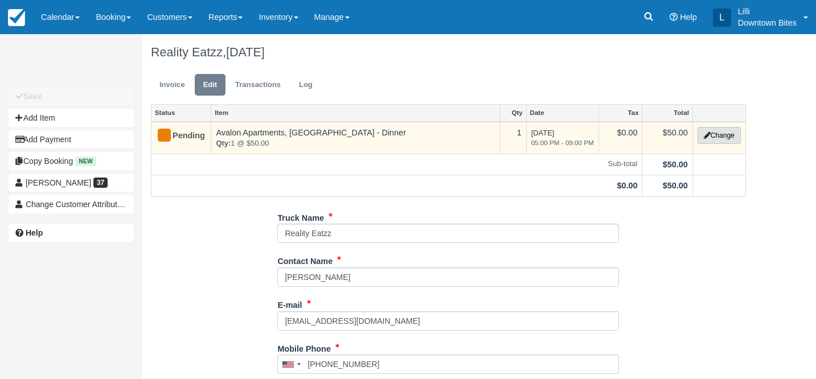
click at [730, 132] on button "Change" at bounding box center [718, 135] width 43 height 17
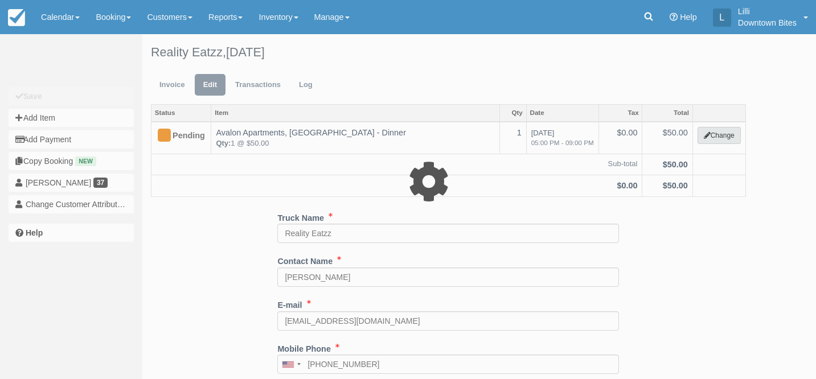
select select "2"
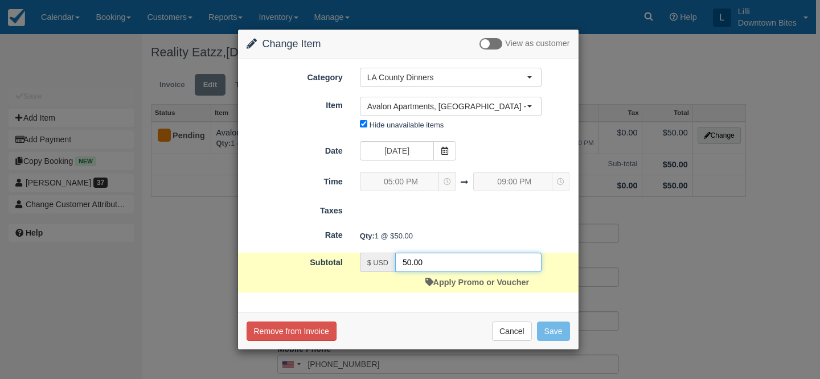
click at [407, 262] on input "50.00" at bounding box center [468, 262] width 146 height 19
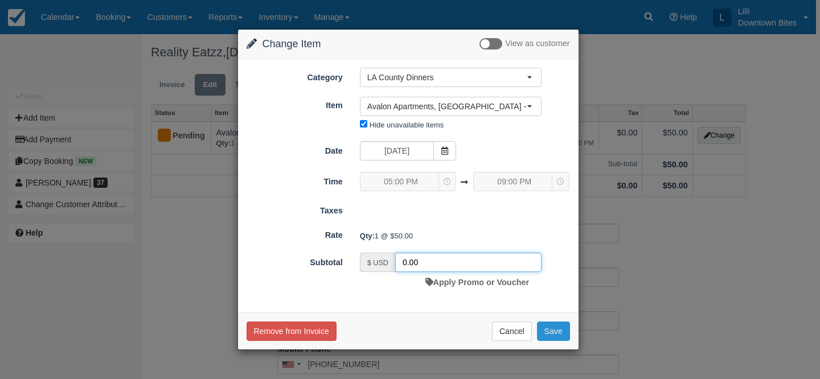
type input "0.00"
click at [556, 330] on button "Save" at bounding box center [553, 331] width 33 height 19
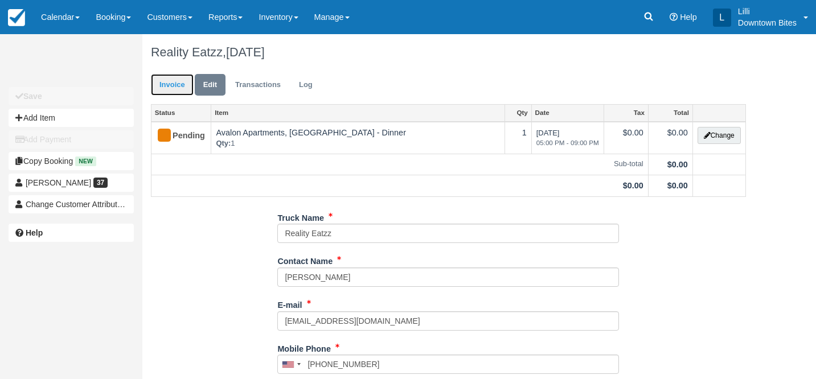
click at [162, 84] on link "Invoice" at bounding box center [172, 85] width 43 height 22
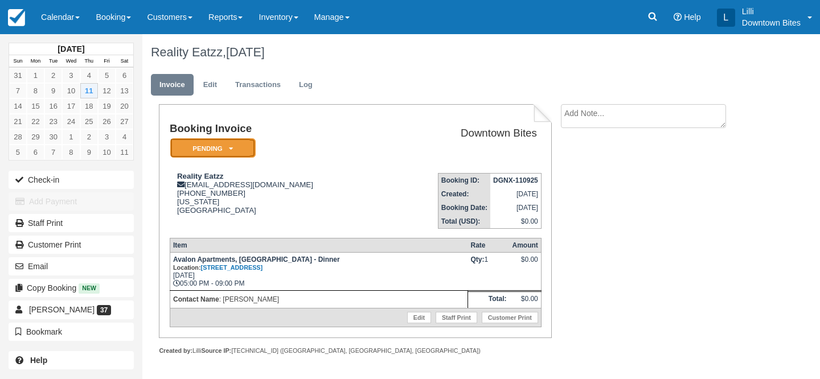
click at [240, 150] on em "Pending" at bounding box center [212, 148] width 85 height 20
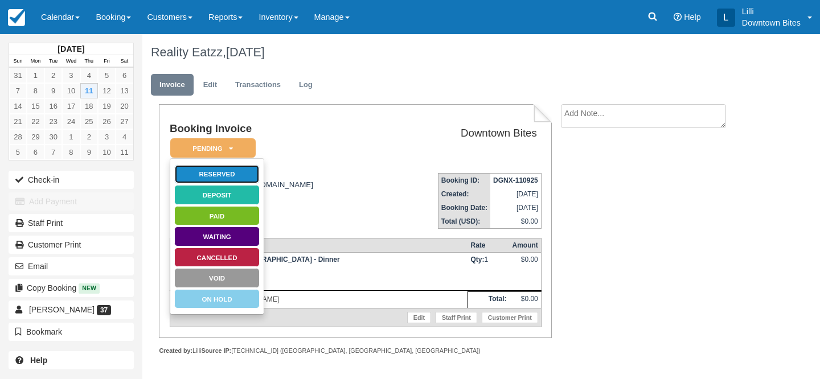
click at [245, 167] on link "Reserved" at bounding box center [216, 175] width 85 height 20
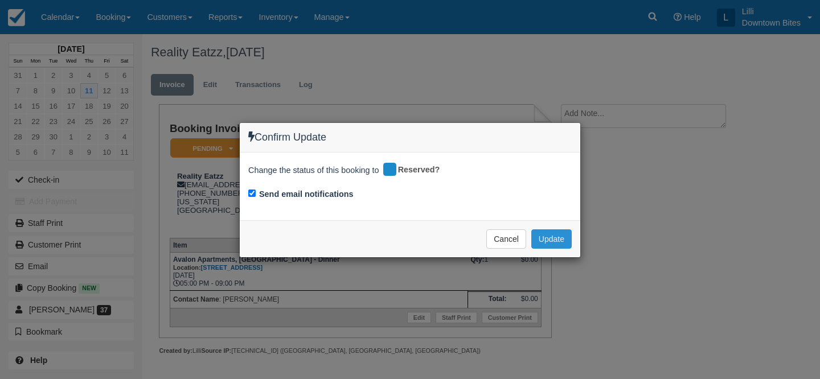
click at [548, 237] on button "Update" at bounding box center [551, 238] width 40 height 19
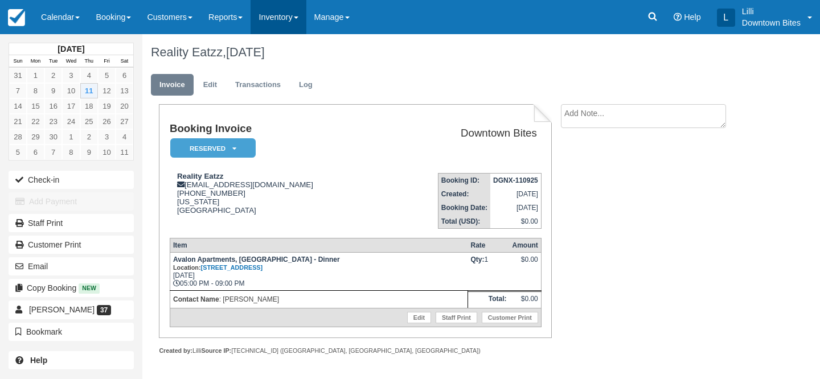
click at [295, 13] on link "Inventory" at bounding box center [277, 17] width 55 height 34
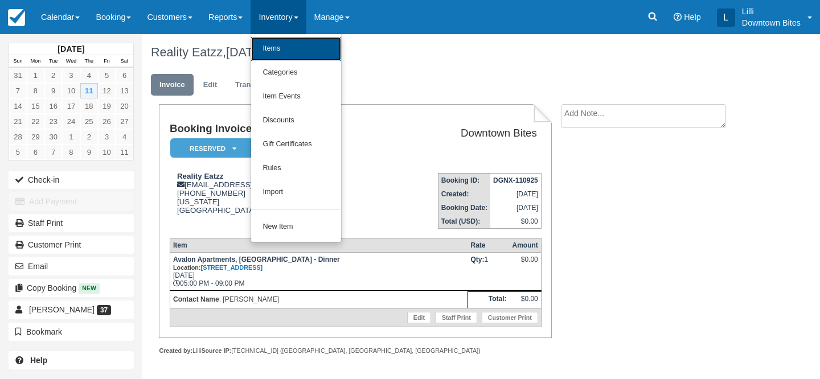
click at [302, 42] on link "Items" at bounding box center [296, 49] width 90 height 24
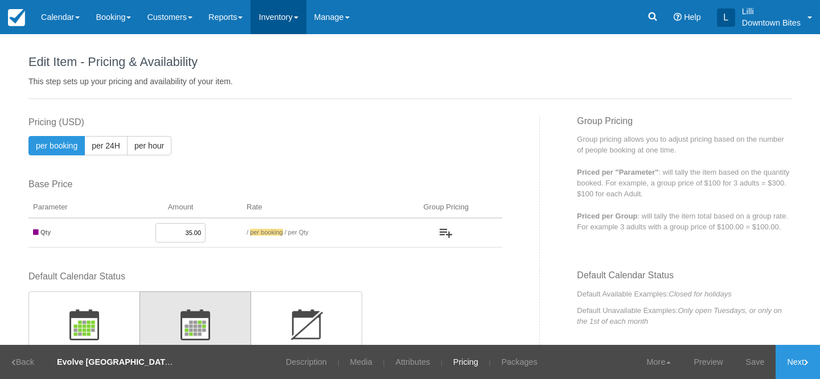
scroll to position [291, 0]
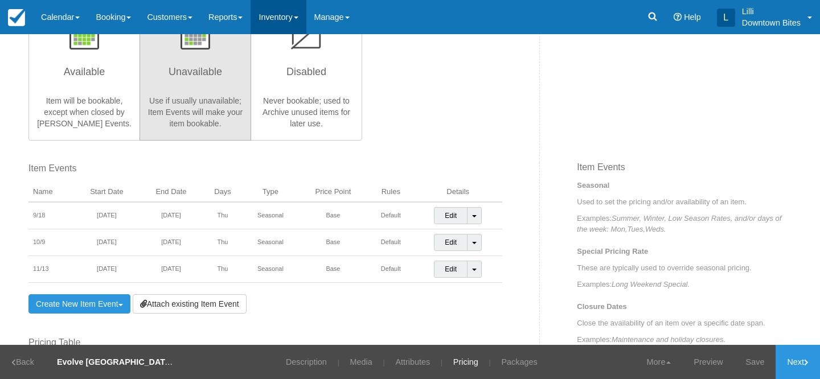
click at [289, 18] on link "Inventory" at bounding box center [277, 17] width 55 height 34
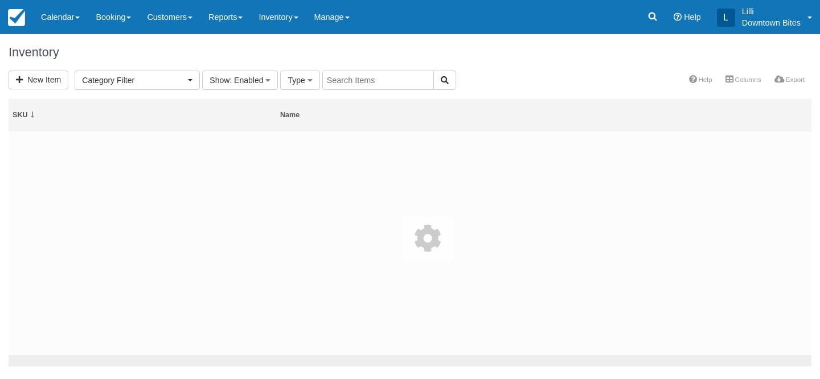
select select
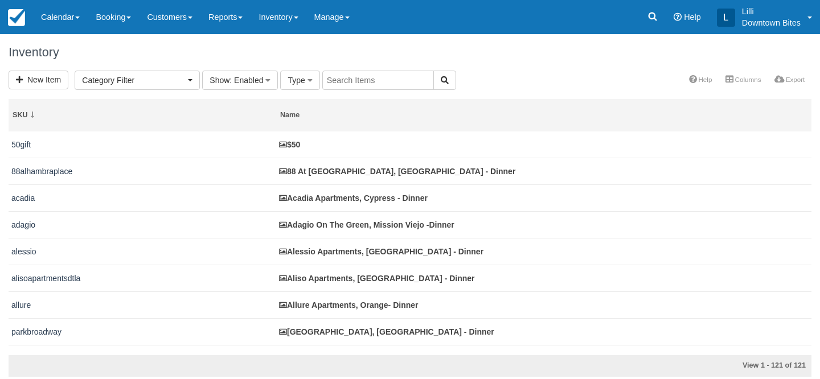
click at [379, 83] on input "text" at bounding box center [378, 80] width 112 height 19
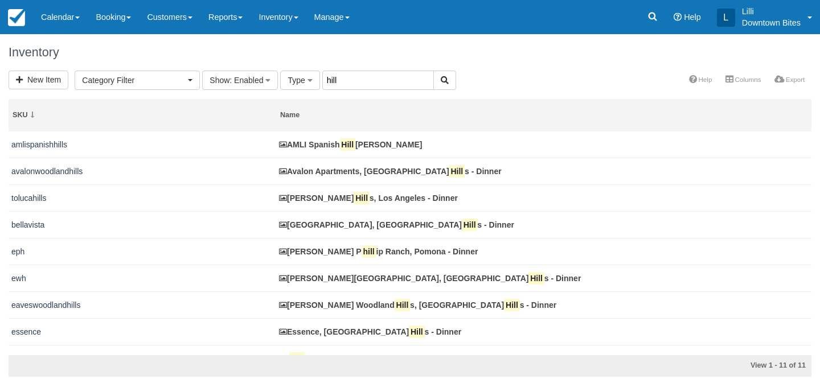
click at [338, 83] on input "hill" at bounding box center [378, 80] width 112 height 19
type input "hilltop"
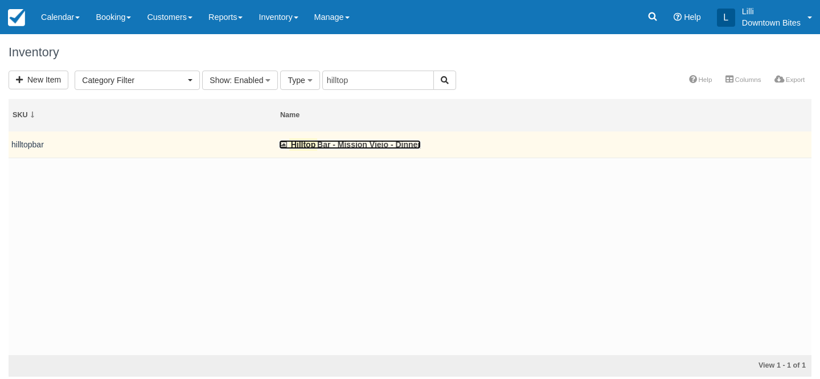
click at [347, 146] on link "Hilltop Bar - Mission Viejo - Dinner" at bounding box center [350, 144] width 142 height 9
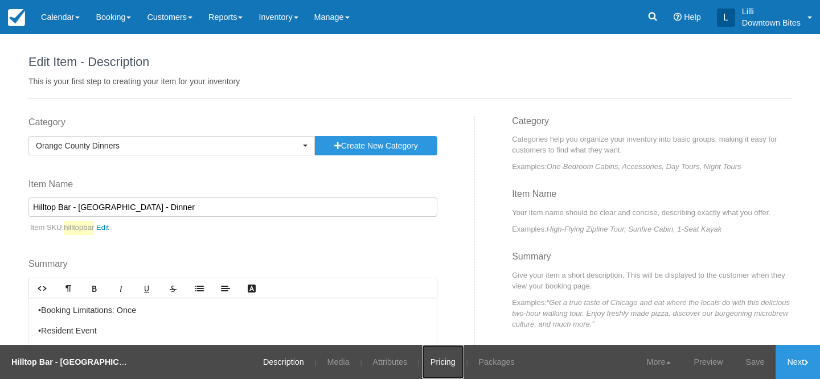
click at [447, 365] on link "Pricing" at bounding box center [443, 362] width 42 height 34
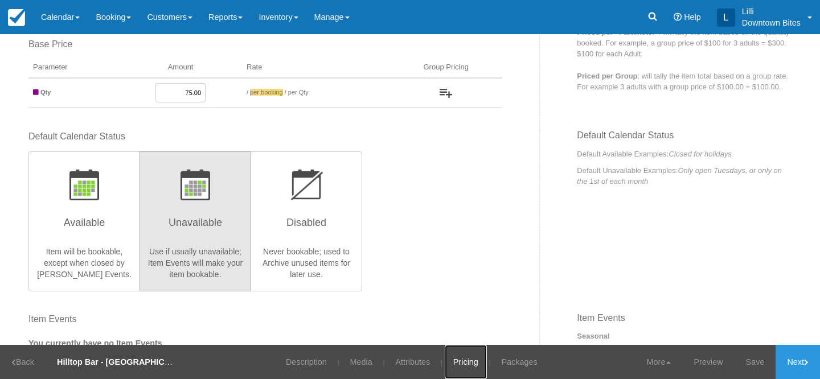
scroll to position [118, 0]
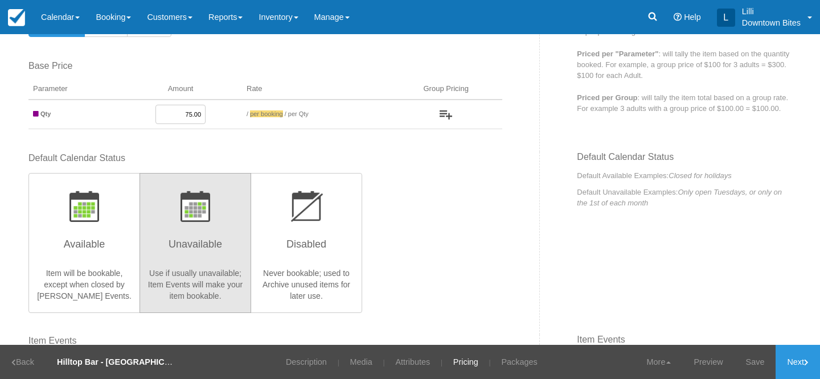
click at [190, 114] on input "75.00" at bounding box center [180, 114] width 50 height 19
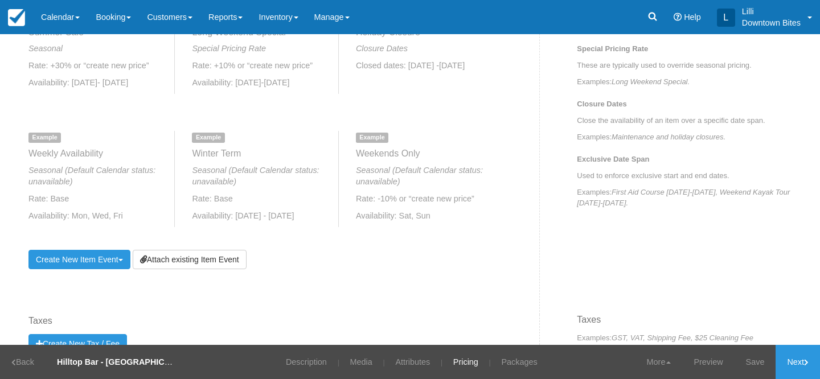
scroll to position [617, 0]
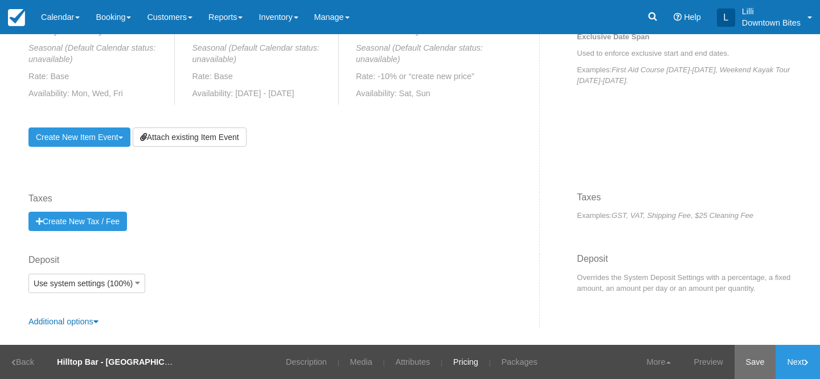
click at [758, 360] on link "Save" at bounding box center [755, 362] width 42 height 34
click at [279, 360] on link "Description" at bounding box center [299, 362] width 58 height 34
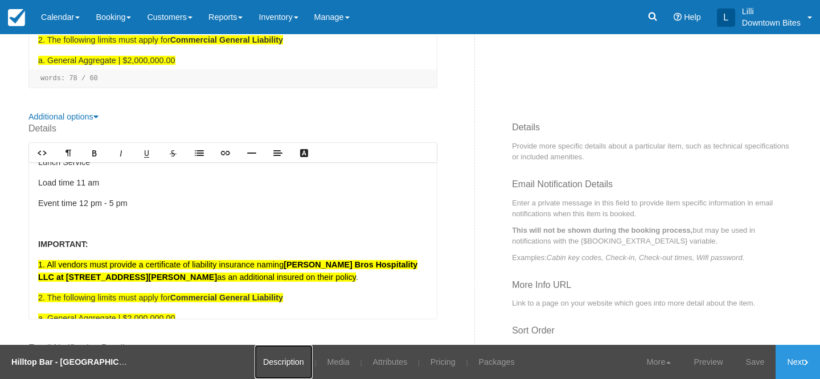
scroll to position [14, 0]
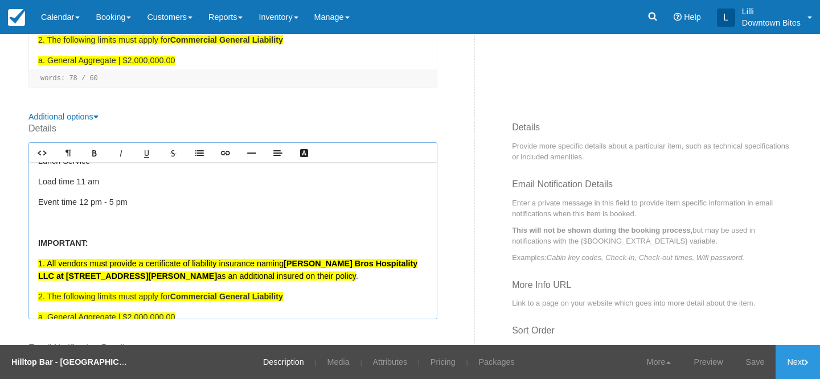
click at [89, 220] on p at bounding box center [232, 223] width 389 height 13
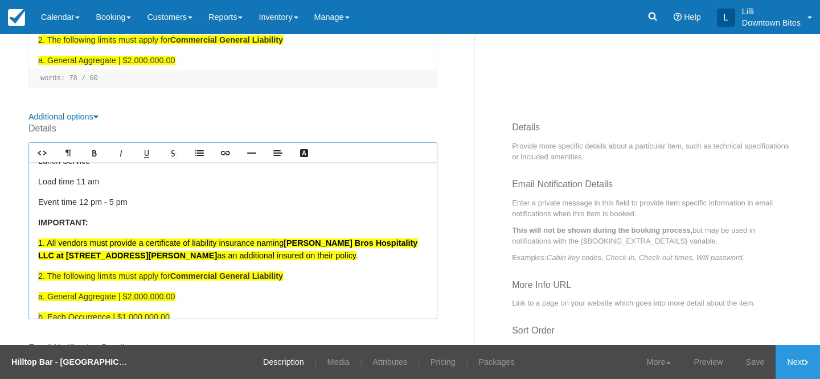
scroll to position [0, 0]
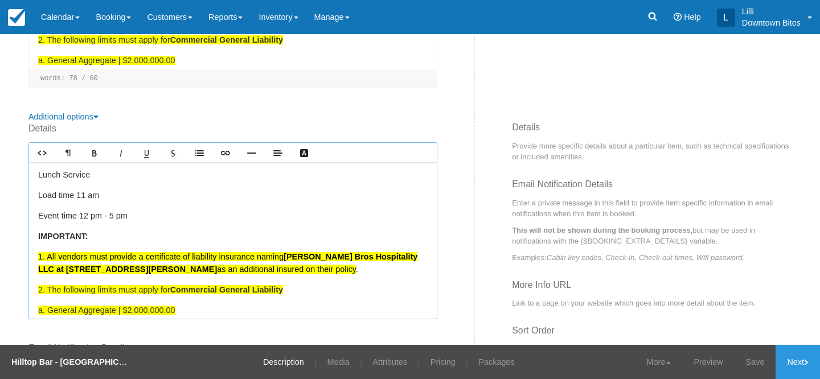
click at [91, 198] on p "Load time 11 am" at bounding box center [232, 196] width 389 height 13
click at [80, 196] on p "Load time 5pm" at bounding box center [232, 196] width 389 height 13
click at [92, 216] on p "Event time 12 pm - 5 pm ﻿" at bounding box center [232, 216] width 389 height 13
click at [109, 213] on p "Event time 5pm - 5 pm ﻿" at bounding box center [232, 216] width 389 height 13
click at [59, 176] on p "Lunch Service" at bounding box center [232, 175] width 389 height 13
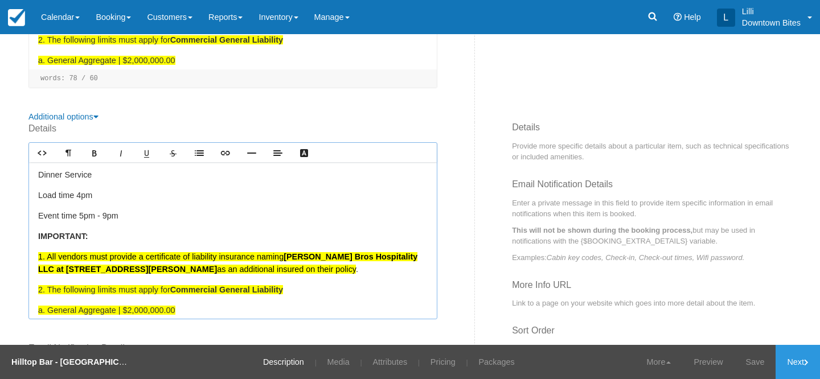
scroll to position [156, 0]
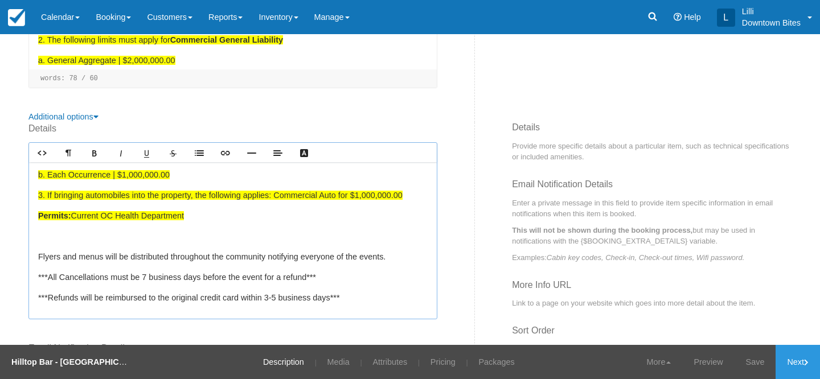
click at [96, 231] on p at bounding box center [232, 237] width 389 height 13
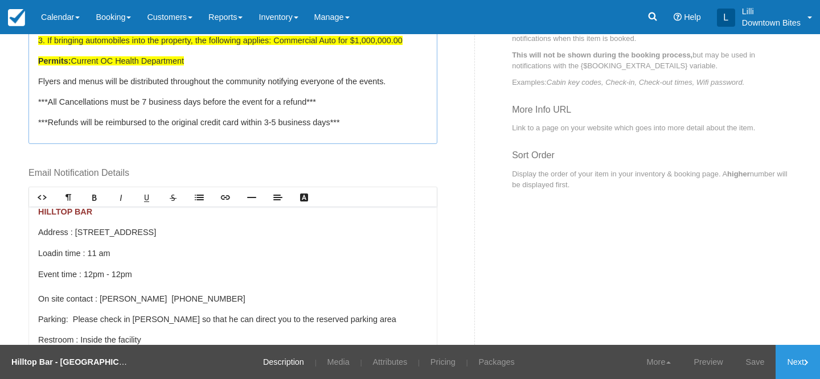
scroll to position [0, 0]
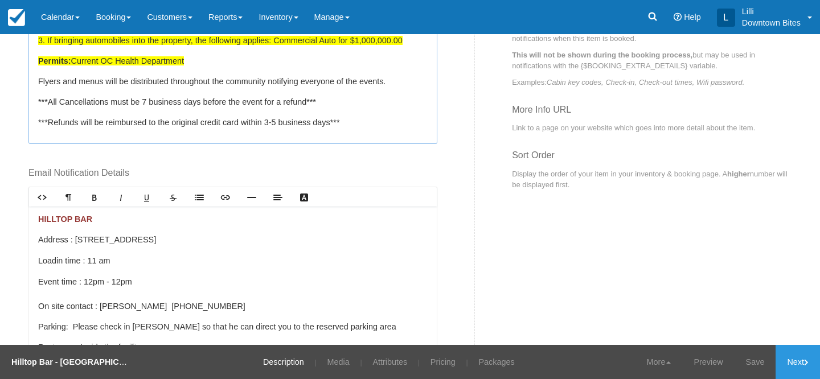
click at [94, 282] on p "Event time : 12pm - 12pm On site contact : [PERSON_NAME] [PHONE_NUMBER]" at bounding box center [232, 294] width 389 height 37
click at [117, 281] on p "Event time : 5pm - 12pm On site contact : [PERSON_NAME] [PHONE_NUMBER]" at bounding box center [232, 294] width 389 height 37
click at [101, 261] on p "Load in time : 11 am" at bounding box center [232, 260] width 389 height 13
click at [103, 261] on p "Load in time : 11 am" at bounding box center [232, 260] width 389 height 13
click at [170, 277] on p "Event time : 5pm - 9pm On site contact : [PERSON_NAME] [PHONE_NUMBER]" at bounding box center [232, 294] width 389 height 37
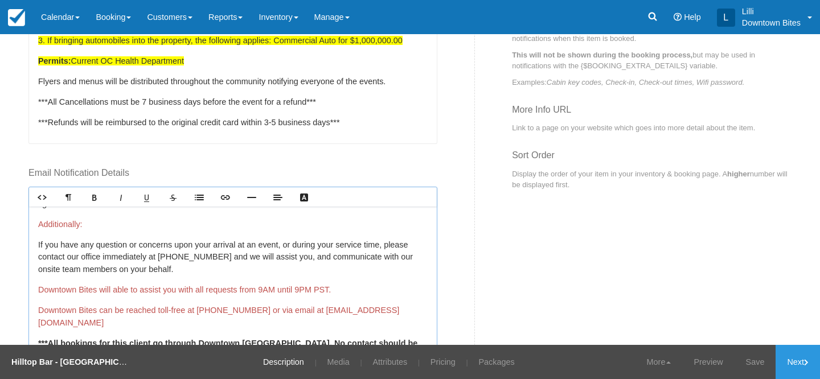
scroll to position [489, 0]
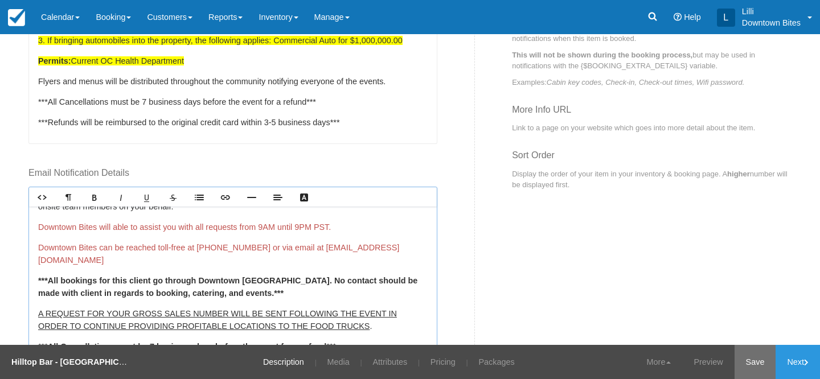
click at [746, 360] on link "Save" at bounding box center [755, 362] width 42 height 34
click at [801, 360] on link "Next" at bounding box center [797, 362] width 44 height 34
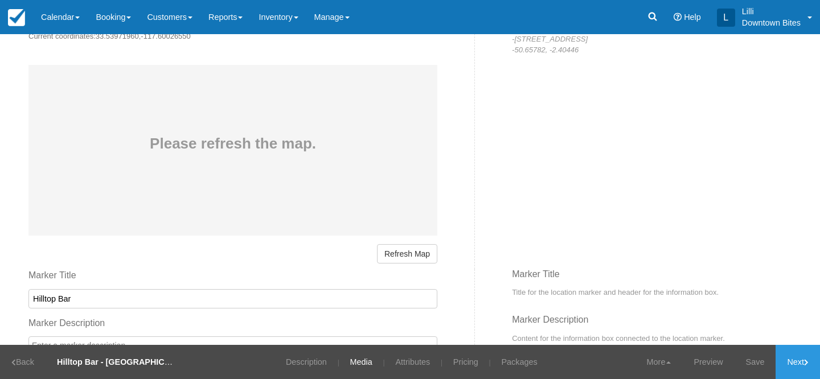
scroll to position [738, 0]
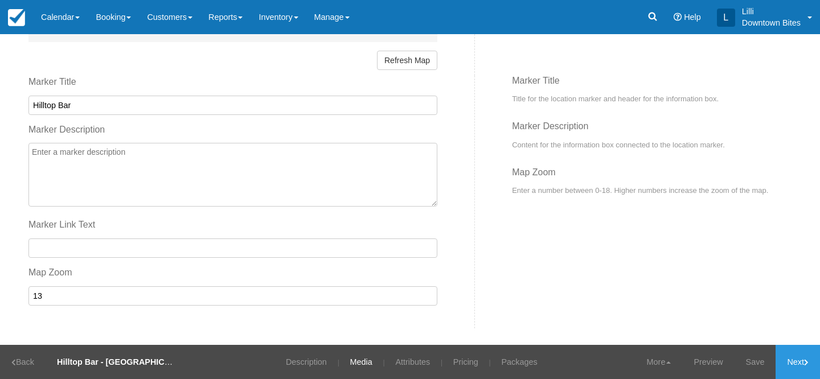
click at [239, 109] on input "Hilltop Bar" at bounding box center [232, 105] width 409 height 19
click at [742, 366] on link "Save" at bounding box center [755, 362] width 42 height 34
click at [307, 358] on link "Description" at bounding box center [299, 362] width 58 height 34
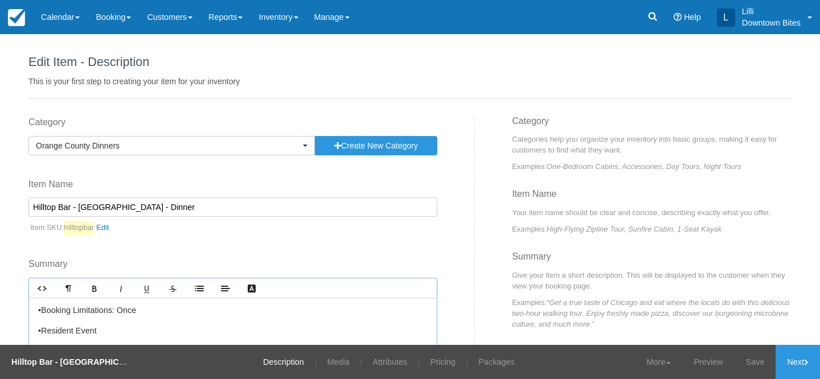
click at [130, 319] on div "•Booking Limitations: Once •Resident Event •GUARANTEED $800 IMPORTANT: 1. All v…" at bounding box center [233, 376] width 408 height 157
click at [126, 307] on p "•Resident Event" at bounding box center [232, 306] width 389 height 13
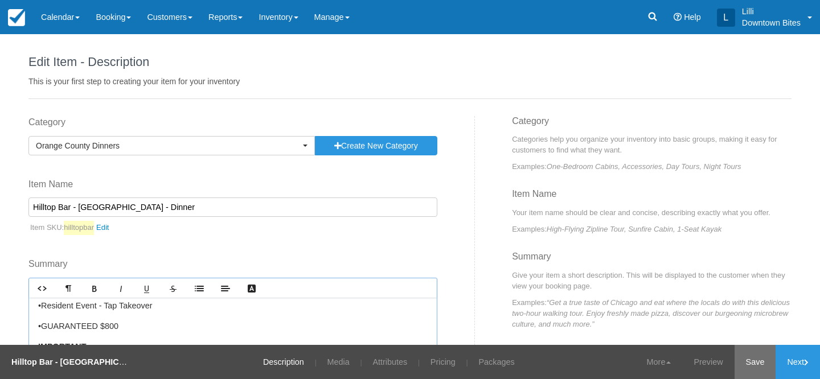
click at [746, 355] on link "Save" at bounding box center [755, 362] width 42 height 34
click at [808, 367] on link "Next" at bounding box center [797, 362] width 44 height 34
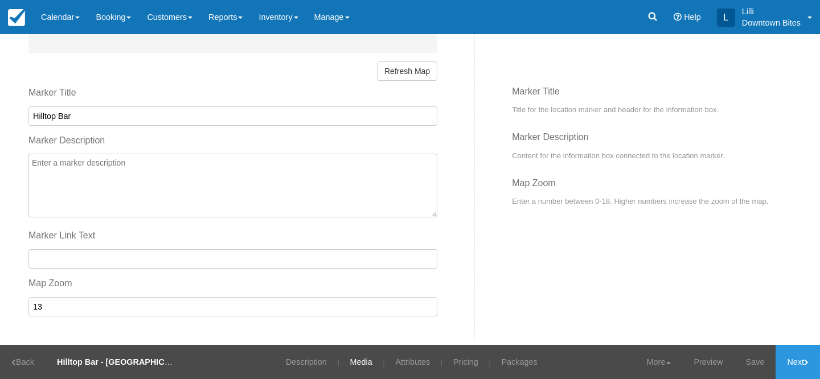
scroll to position [738, 0]
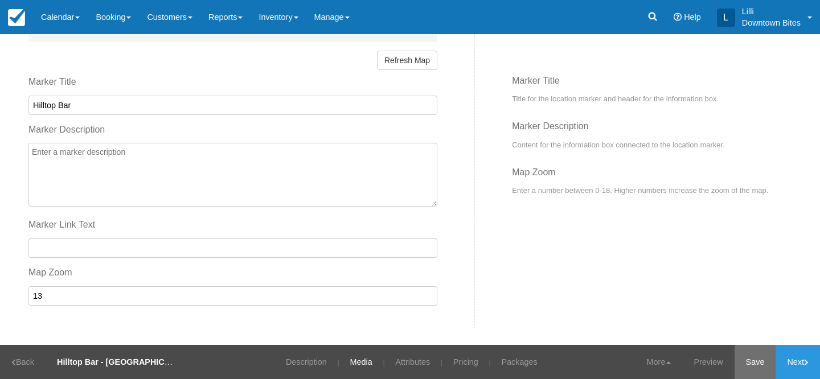
click at [753, 360] on link "Save" at bounding box center [755, 362] width 42 height 34
click at [796, 363] on link "Next" at bounding box center [797, 362] width 44 height 34
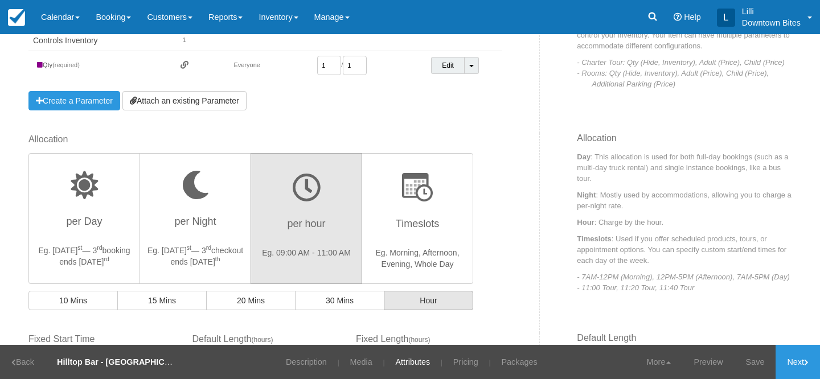
scroll to position [248, 0]
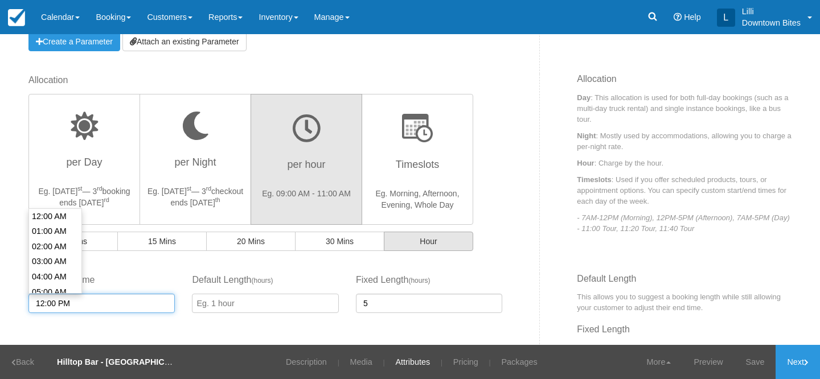
click at [155, 302] on input "12:00 PM" at bounding box center [101, 303] width 146 height 19
type input "05:00 PM"
click at [51, 260] on li "05:00 PM" at bounding box center [55, 260] width 52 height 15
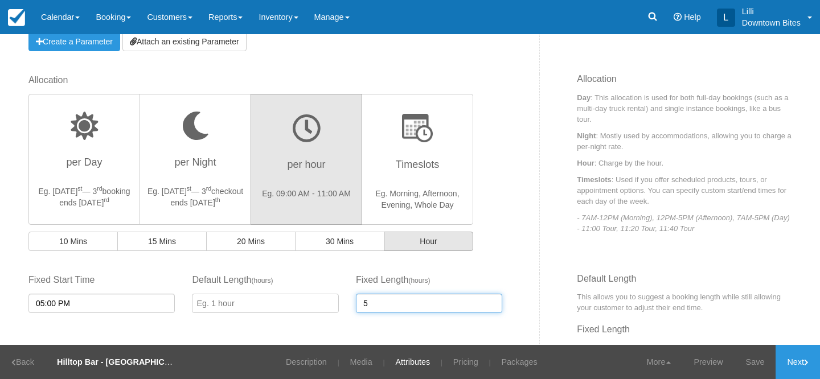
click at [372, 305] on input "5" at bounding box center [429, 303] width 146 height 19
type input "4"
click at [753, 363] on link "Save" at bounding box center [755, 362] width 42 height 34
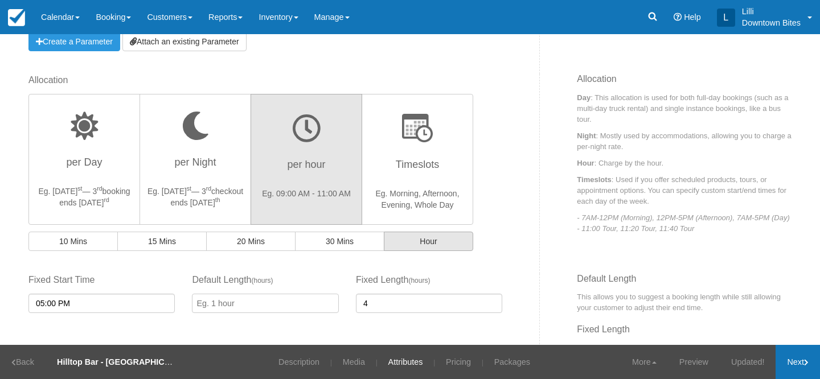
click at [798, 364] on link "Next" at bounding box center [797, 362] width 44 height 34
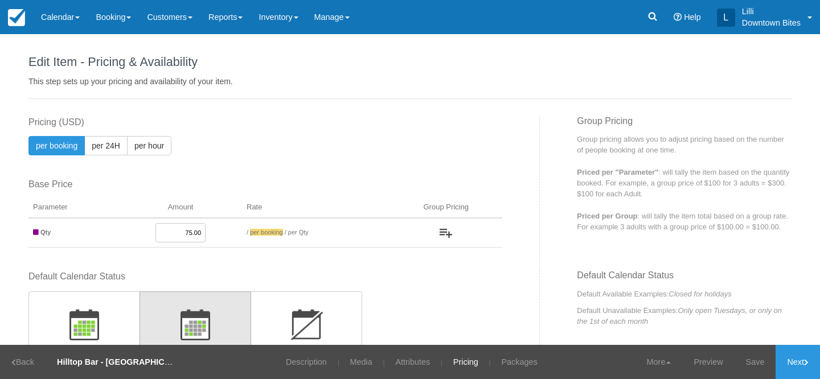
click at [190, 233] on input "75.00" at bounding box center [180, 232] width 50 height 19
type input "80.00"
click at [361, 185] on label "Base Price" at bounding box center [265, 184] width 474 height 13
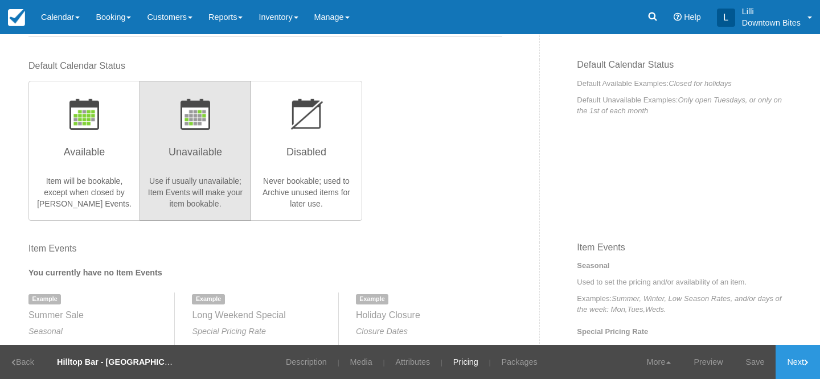
scroll to position [203, 0]
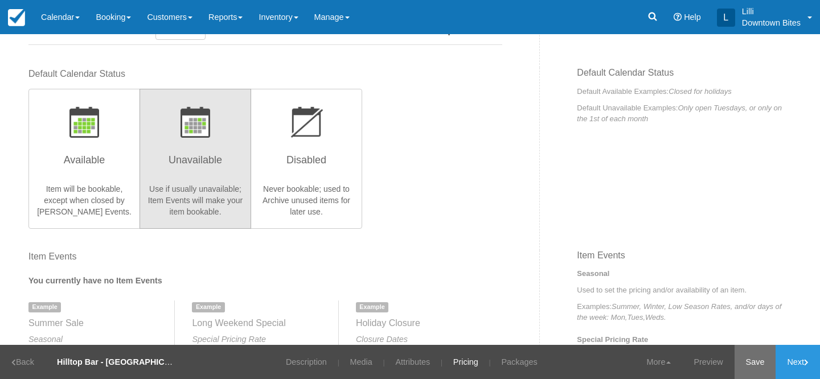
click at [757, 362] on link "Save" at bounding box center [755, 362] width 42 height 34
click at [459, 161] on div "Default Calendar Status Available Item will be bookable, except when closed by …" at bounding box center [265, 148] width 474 height 160
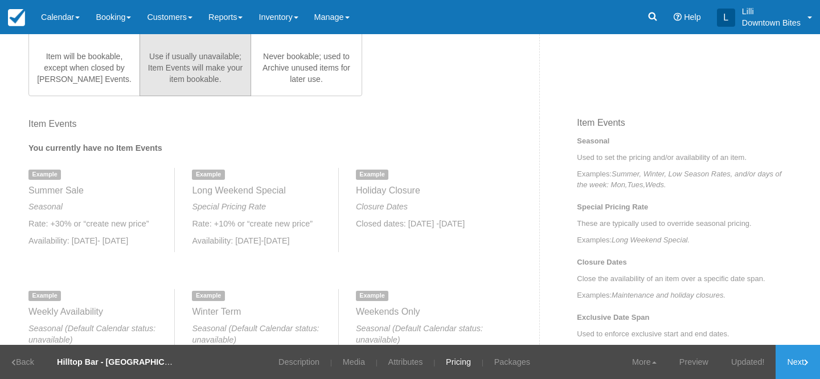
scroll to position [617, 0]
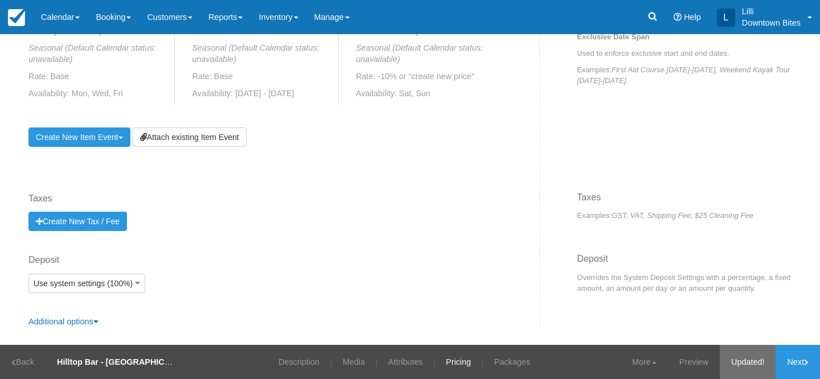
click at [736, 366] on link "Updated!" at bounding box center [748, 362] width 56 height 34
click at [816, 361] on link "Next" at bounding box center [797, 362] width 44 height 34
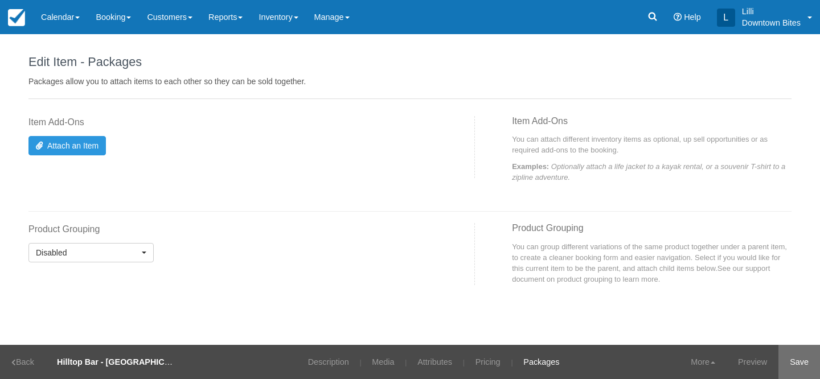
click at [807, 367] on link "Save" at bounding box center [799, 362] width 42 height 34
